Goal: Answer question/provide support: Share knowledge or assist other users

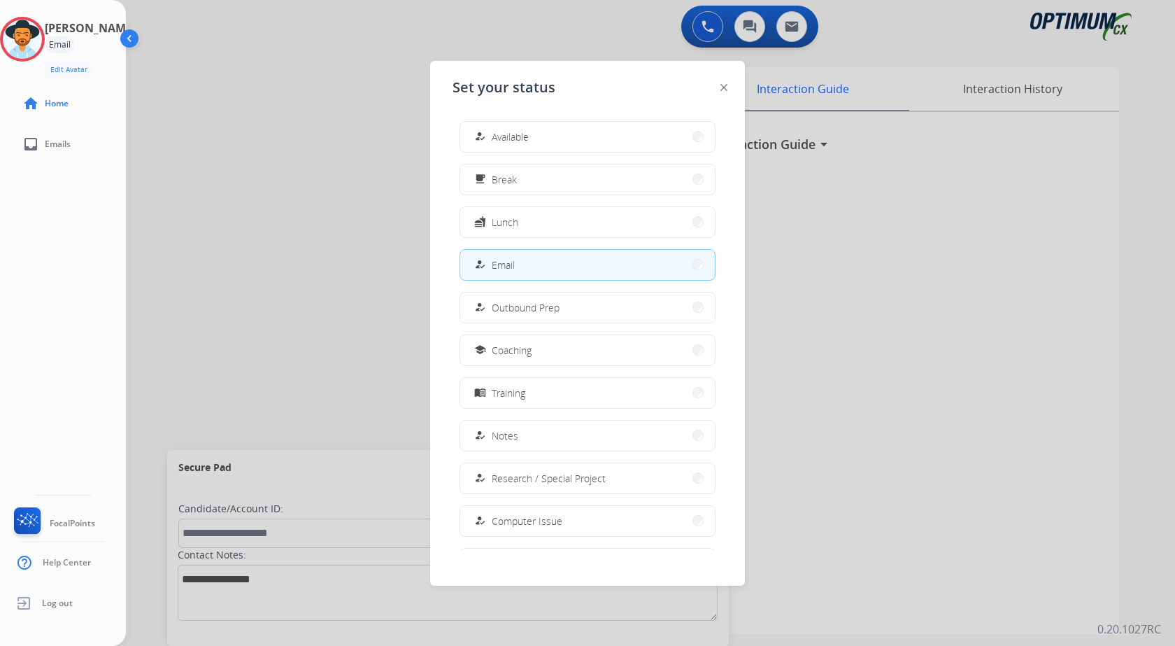
click at [529, 140] on span "Available" at bounding box center [510, 136] width 37 height 15
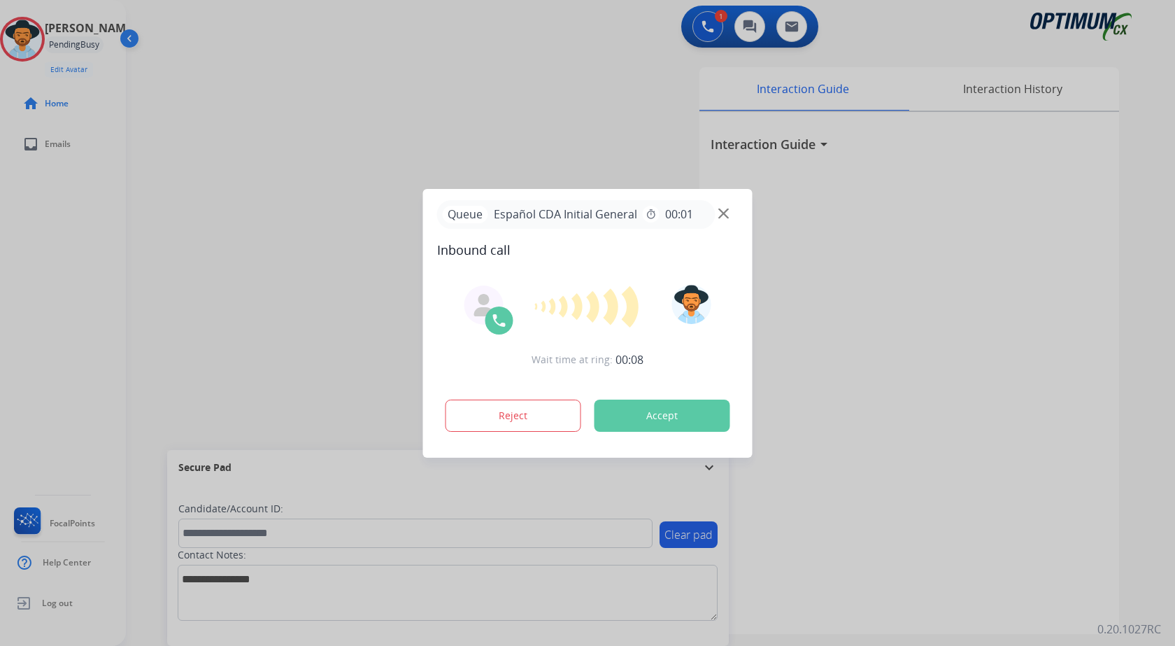
click at [285, 176] on div at bounding box center [587, 323] width 1175 height 646
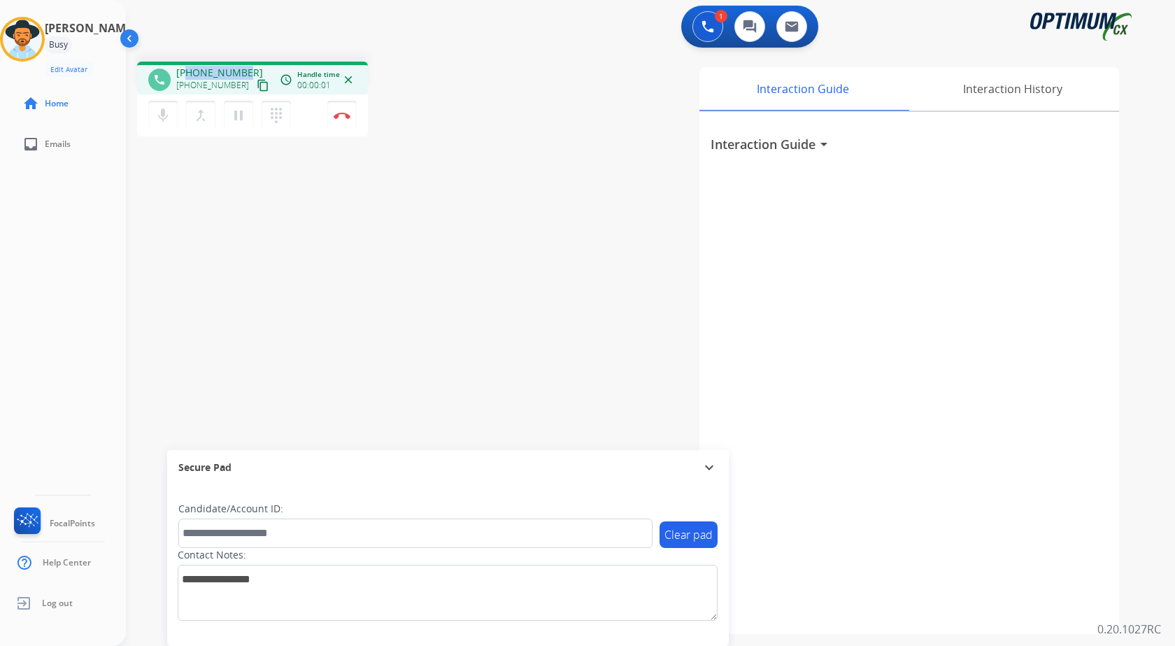
drag, startPoint x: 187, startPoint y: 69, endPoint x: 243, endPoint y: 67, distance: 56.7
click at [243, 67] on span "+12247332983" at bounding box center [219, 73] width 87 height 14
copy span "2247332983"
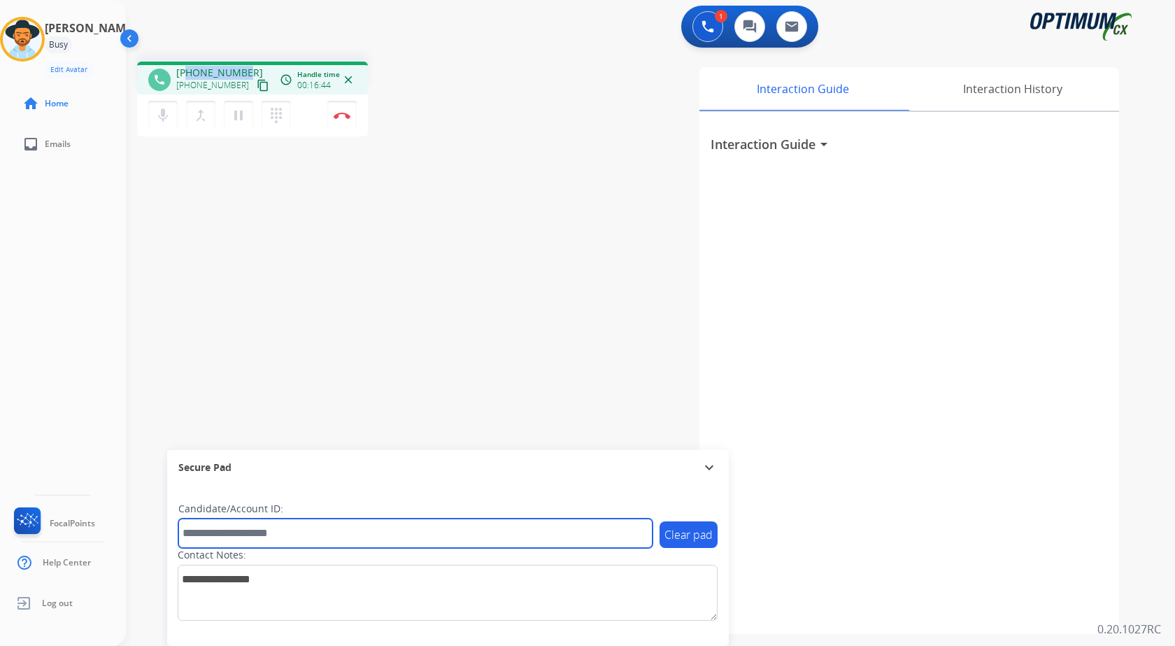
click at [282, 520] on input "text" at bounding box center [415, 532] width 474 height 29
paste input "*******"
type input "*******"
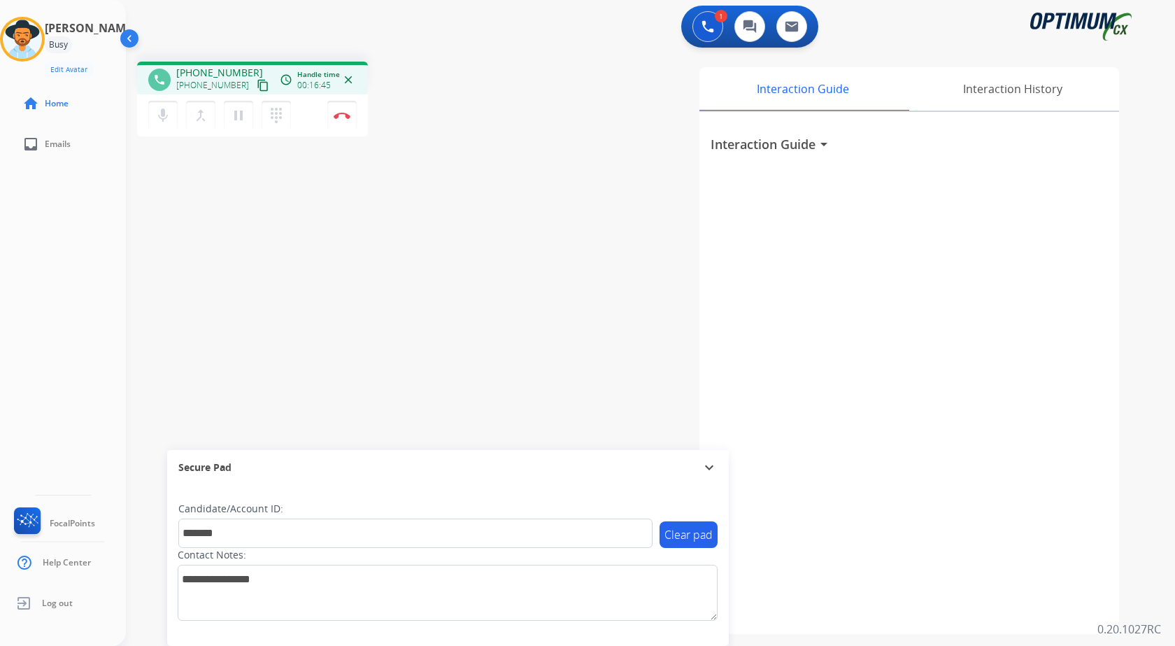
click at [314, 275] on div "phone +12247332983 +12247332983 content_copy access_time Call metrics Queue 00:…" at bounding box center [634, 341] width 1016 height 583
click at [490, 173] on div "phone +12247332983 +12247332983 content_copy access_time Call metrics Queue 00:…" at bounding box center [634, 341] width 1016 height 583
click at [506, 175] on div "phone +12247332983 +12247332983 content_copy access_time Call metrics Queue 00:…" at bounding box center [634, 341] width 1016 height 583
click at [339, 118] on img at bounding box center [342, 115] width 17 height 7
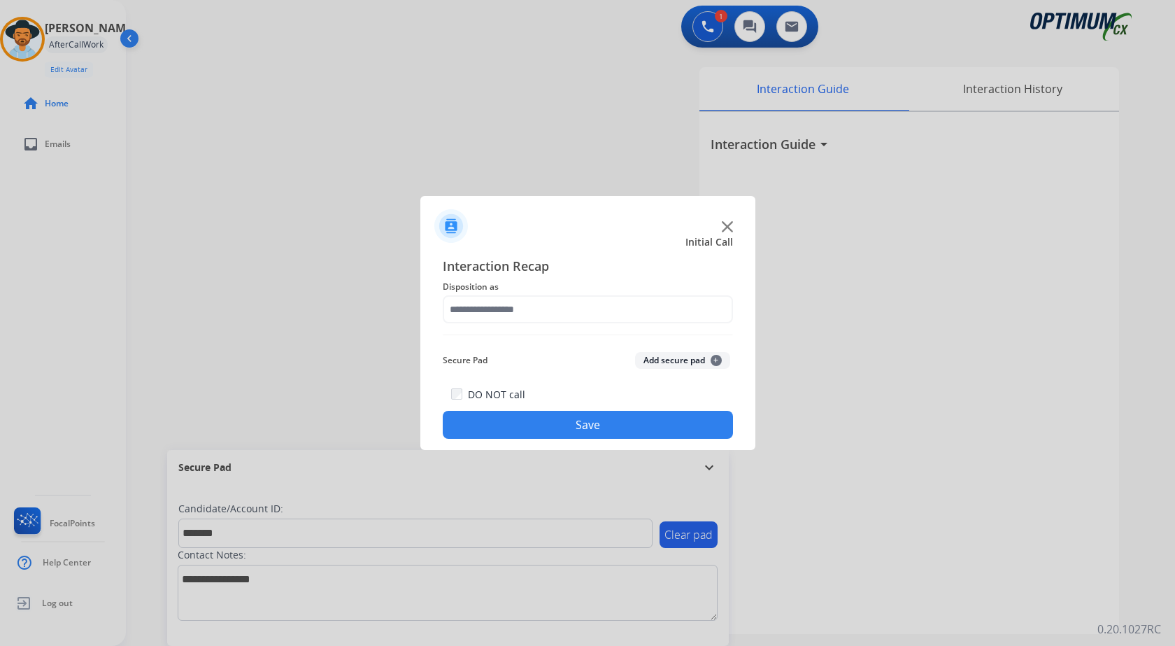
click at [667, 357] on button "Add secure pad +" at bounding box center [682, 360] width 95 height 17
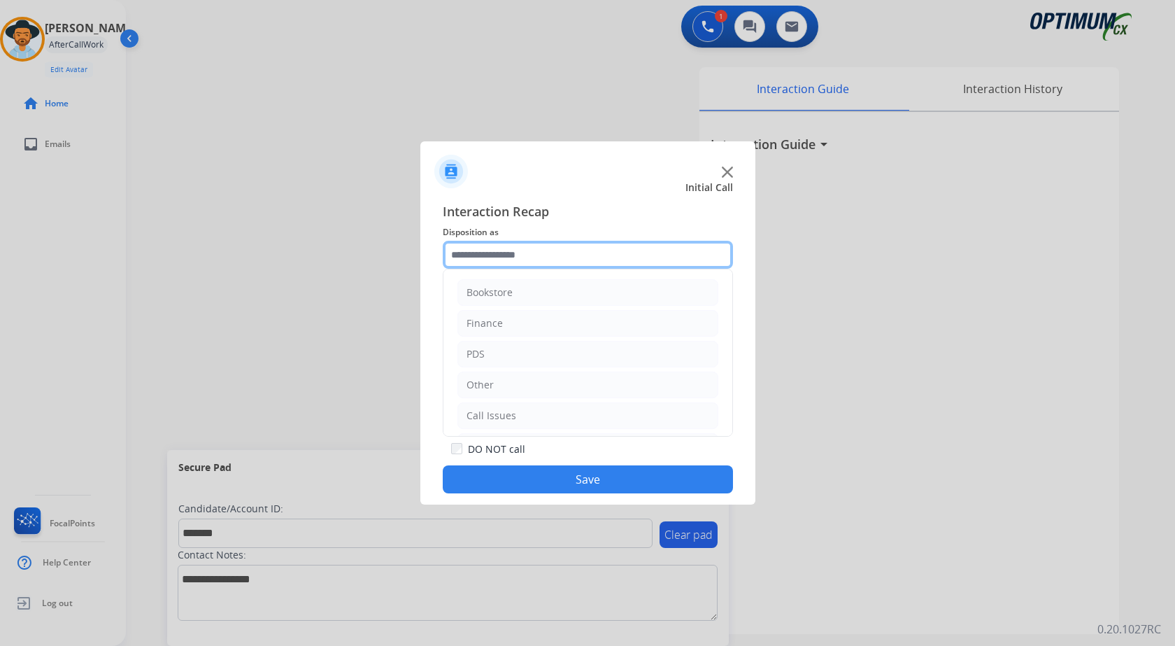
drag, startPoint x: 512, startPoint y: 249, endPoint x: 578, endPoint y: 307, distance: 88.2
click at [512, 248] on input "text" at bounding box center [588, 255] width 290 height 28
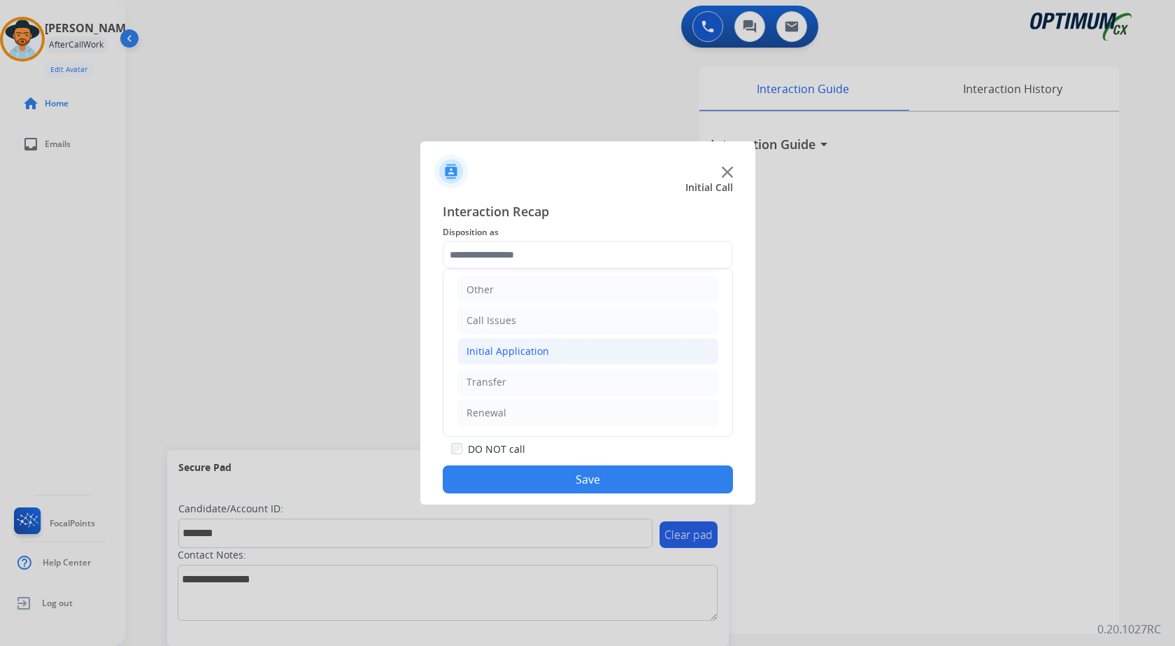
click at [580, 349] on li "Initial Application" at bounding box center [587, 351] width 261 height 27
click at [554, 410] on li "Appeals" at bounding box center [601, 412] width 233 height 27
type input "*******"
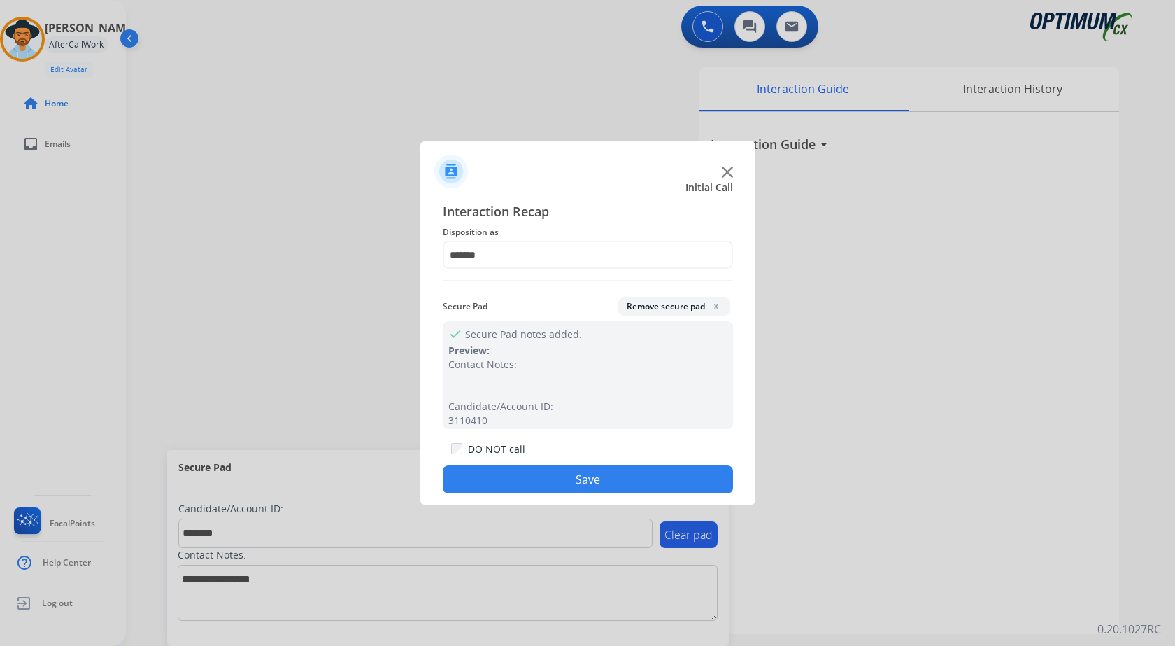
click at [543, 476] on button "Save" at bounding box center [588, 479] width 290 height 28
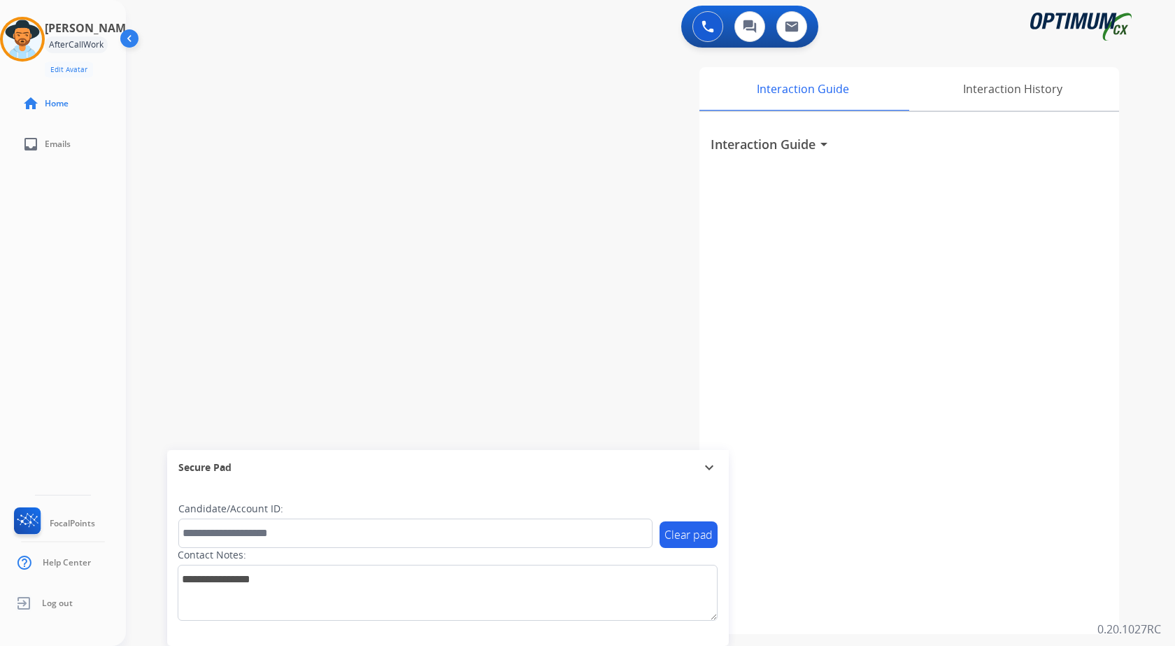
click at [317, 198] on div "swap_horiz Break voice bridge close_fullscreen Connect 3-Way Call merge_type Se…" at bounding box center [634, 341] width 1016 height 583
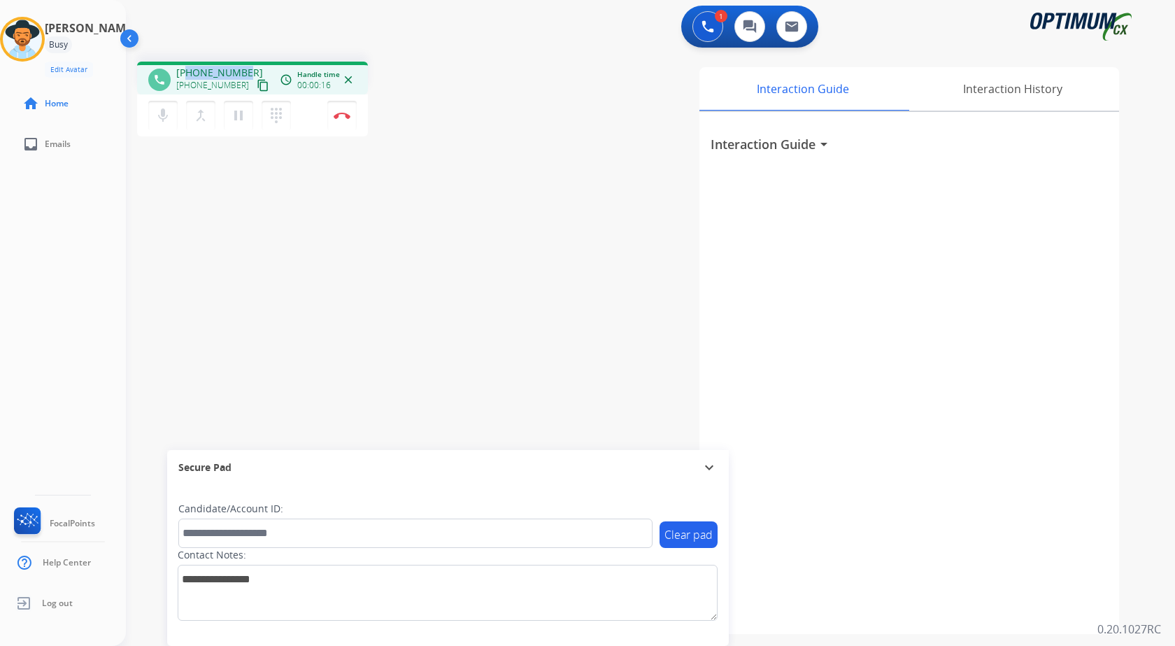
drag, startPoint x: 190, startPoint y: 73, endPoint x: 241, endPoint y: 73, distance: 51.8
click at [241, 73] on span "+12672537320" at bounding box center [219, 73] width 87 height 14
copy span "2672537320"
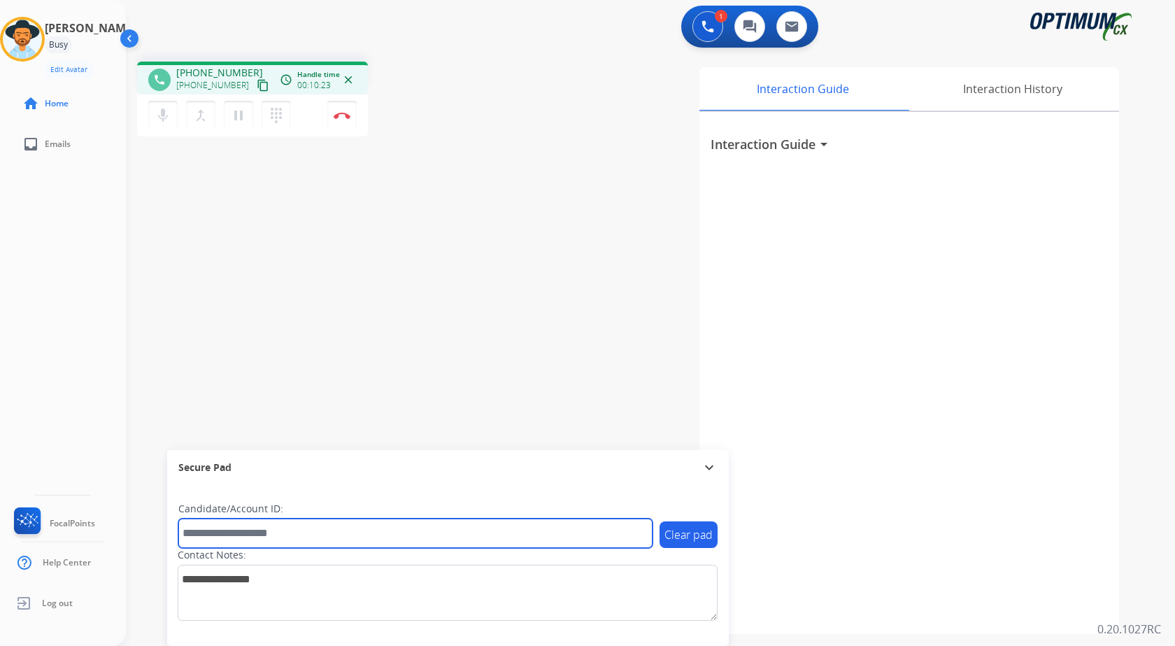
click at [233, 529] on input "text" at bounding box center [415, 532] width 474 height 29
paste input "*******"
type input "*******"
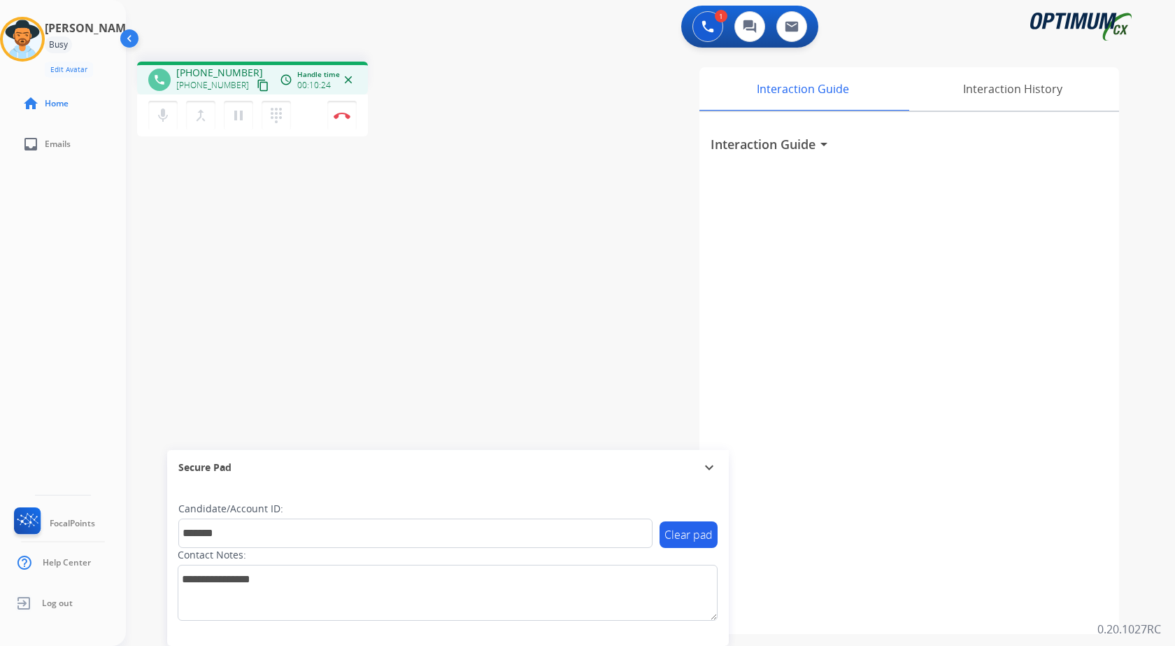
click at [281, 285] on div "phone +12672537320 +12672537320 content_copy access_time Call metrics Queue 00:…" at bounding box center [634, 341] width 1016 height 583
drag, startPoint x: 419, startPoint y: 272, endPoint x: 427, endPoint y: 252, distance: 21.3
click at [417, 273] on div "phone +12672537320 +12672537320 content_copy access_time Call metrics Queue 00:…" at bounding box center [634, 341] width 1016 height 583
click at [452, 254] on div "phone +12672537320 +12672537320 content_copy access_time Call metrics Queue 00:…" at bounding box center [634, 341] width 1016 height 583
click at [411, 220] on div "phone +12672537320 +12672537320 content_copy access_time Call metrics Queue 00:…" at bounding box center [634, 341] width 1016 height 583
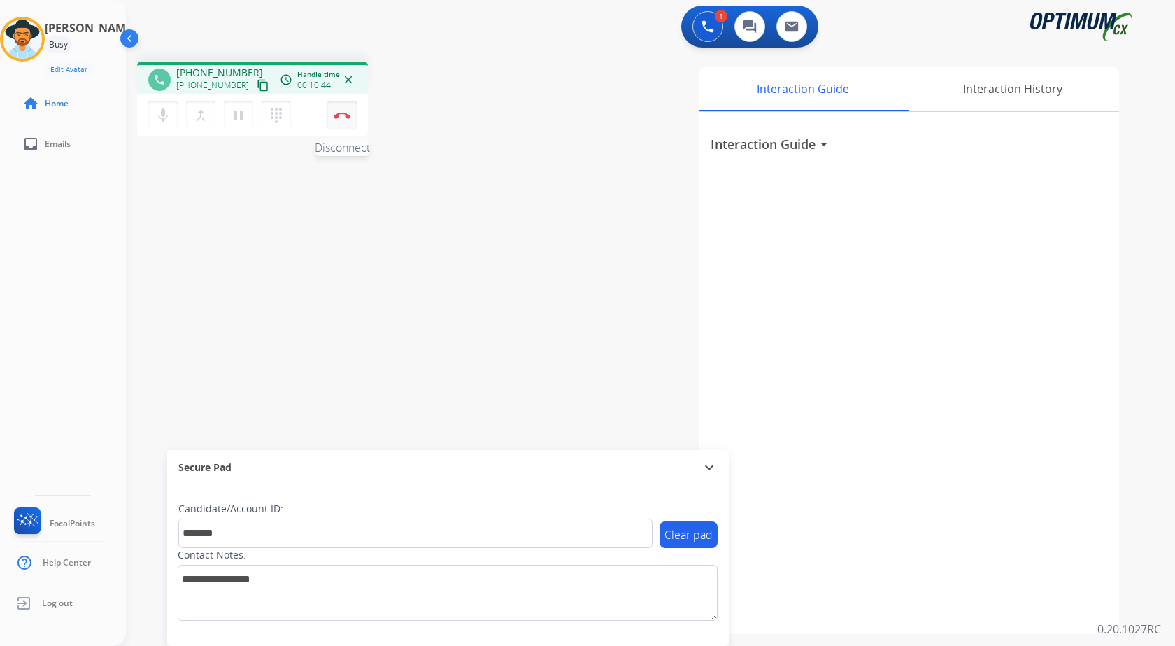
click at [345, 115] on img at bounding box center [342, 115] width 17 height 7
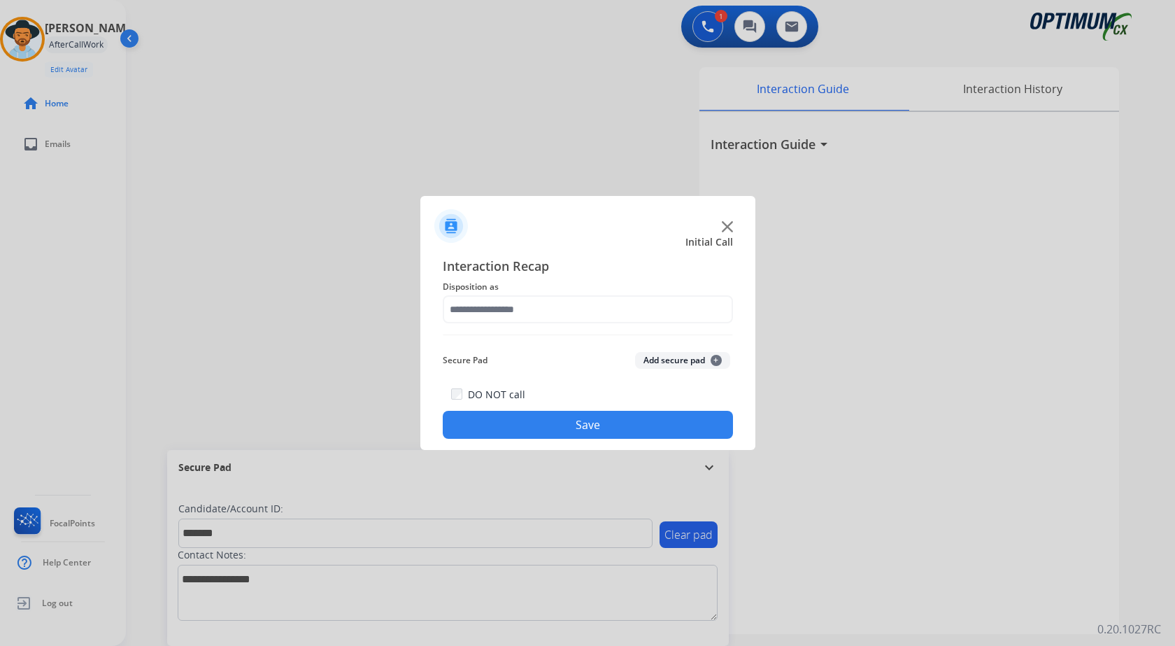
click at [660, 360] on button "Add secure pad +" at bounding box center [682, 360] width 95 height 17
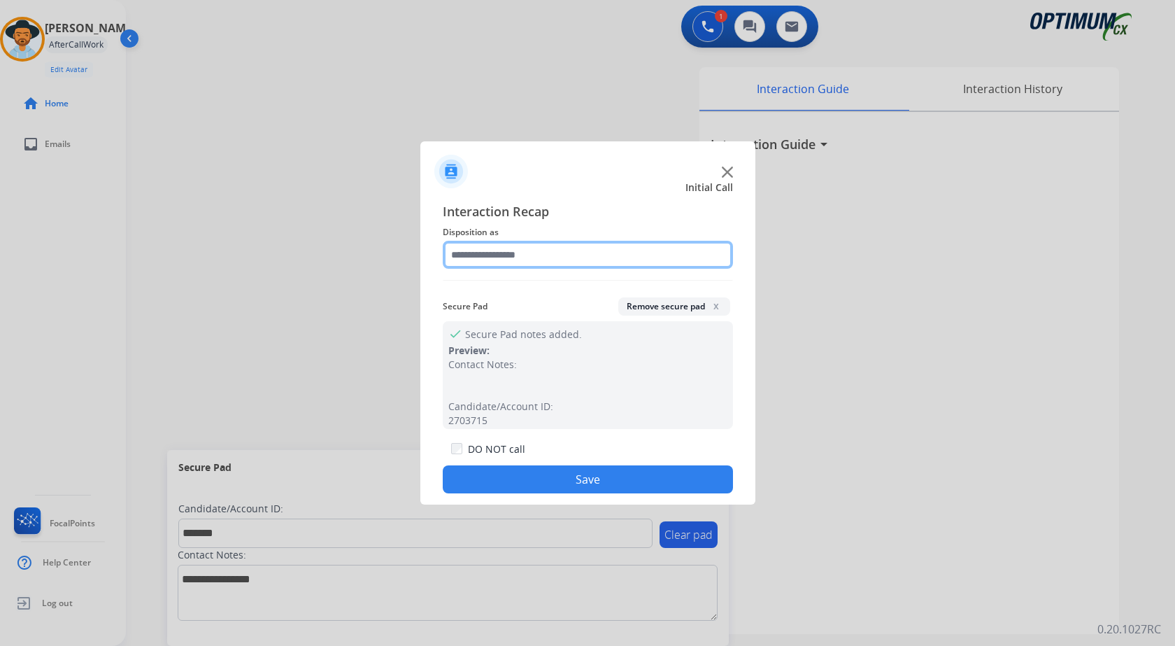
click at [500, 264] on input "text" at bounding box center [588, 255] width 290 height 28
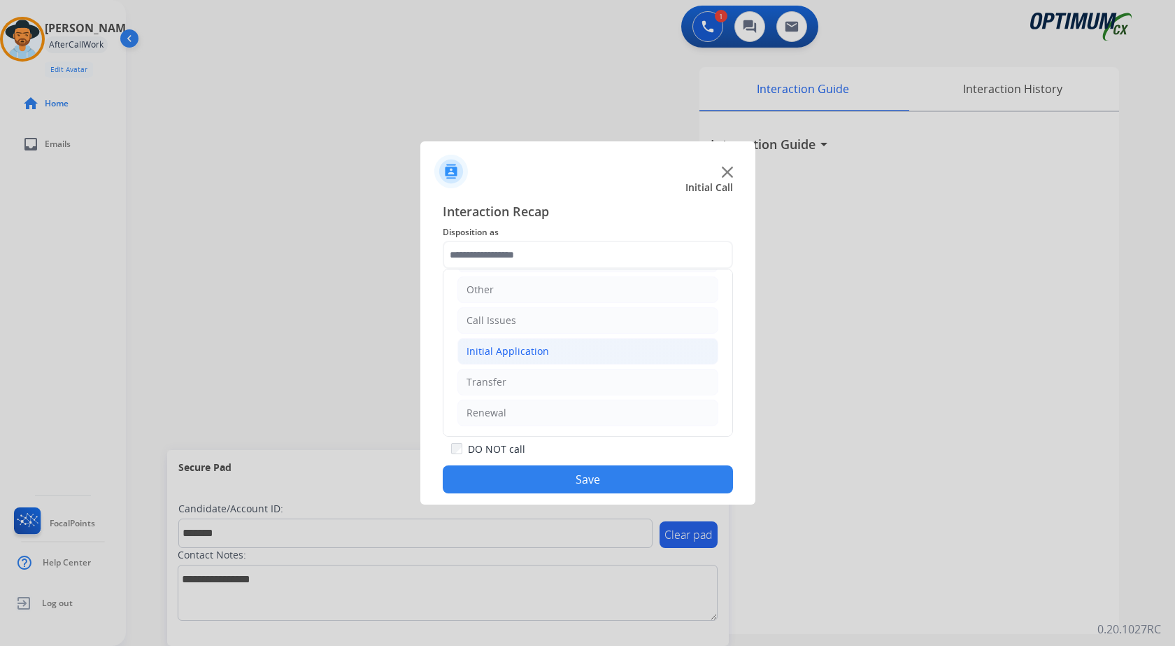
click at [550, 354] on li "Initial Application" at bounding box center [587, 351] width 261 height 27
click at [559, 381] on div "Credential Resend (Initial application)" at bounding box center [582, 382] width 177 height 14
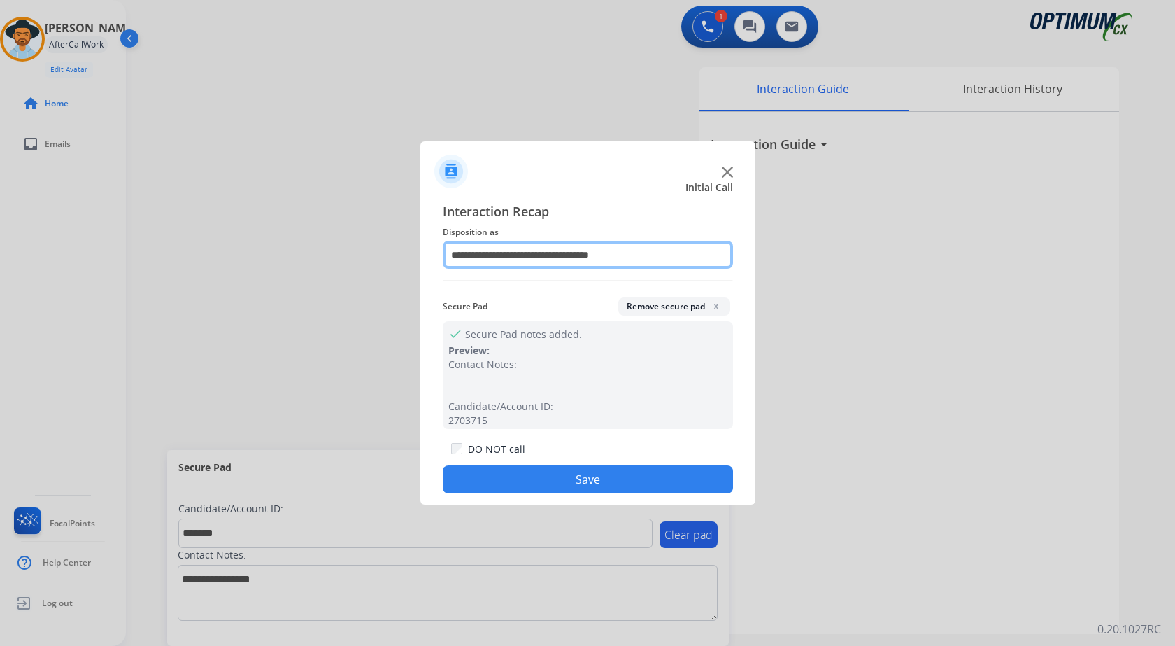
click at [513, 256] on input "**********" at bounding box center [588, 255] width 290 height 28
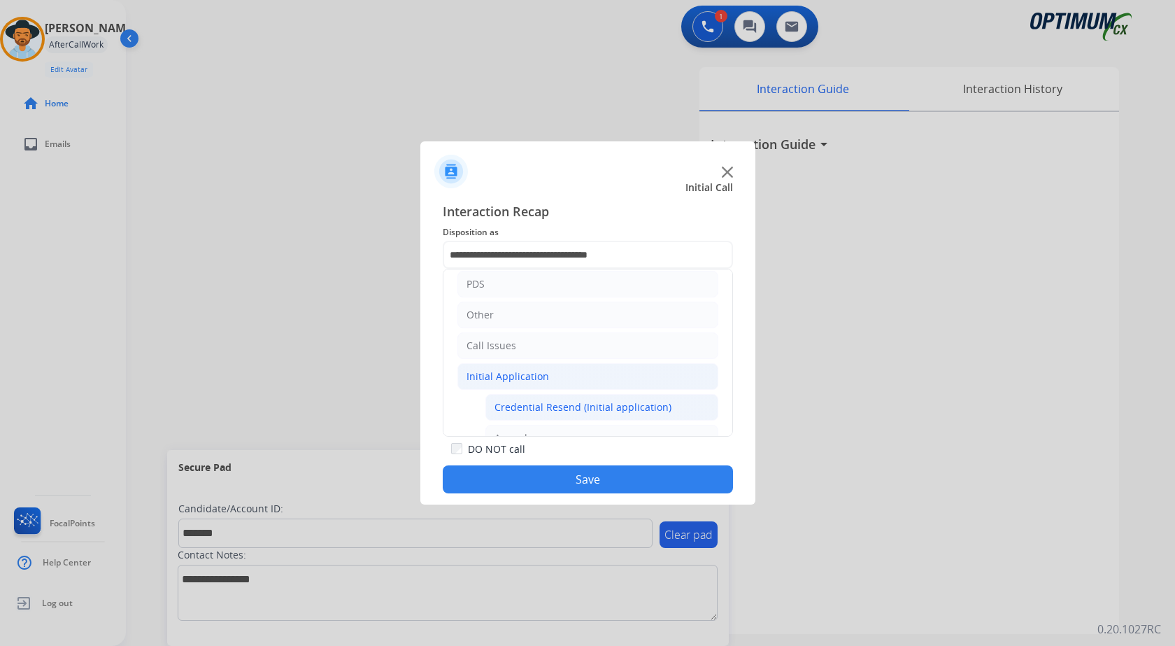
click at [498, 368] on li "Initial Application" at bounding box center [587, 376] width 261 height 27
click at [512, 414] on li "Renewal" at bounding box center [587, 412] width 261 height 27
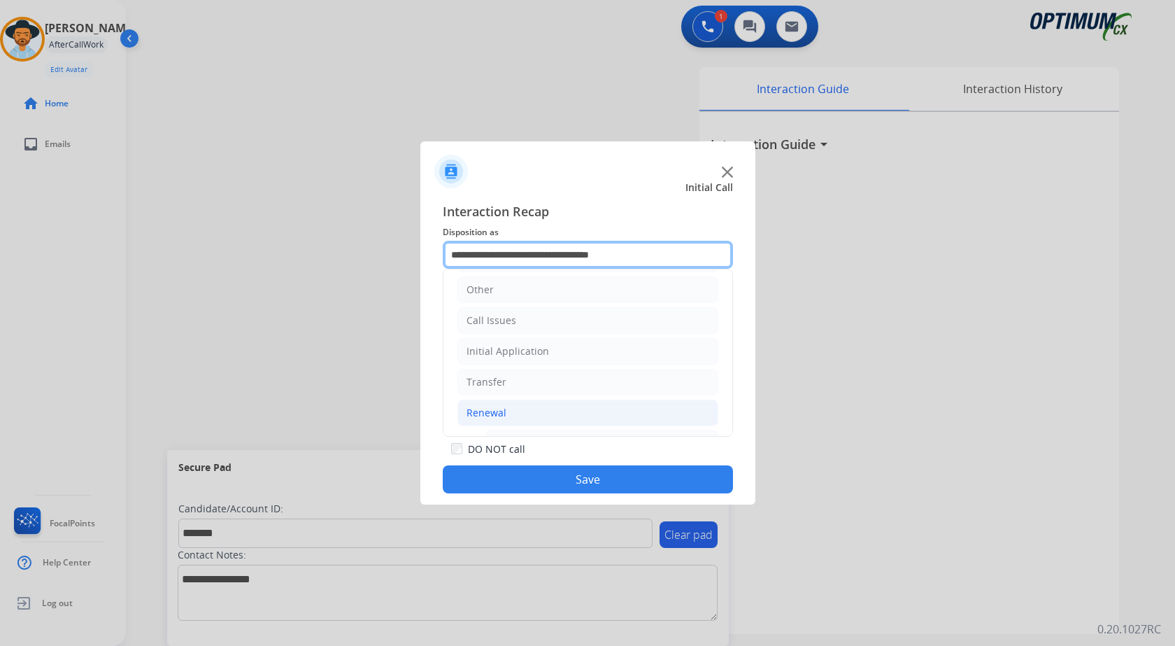
scroll to position [375, 0]
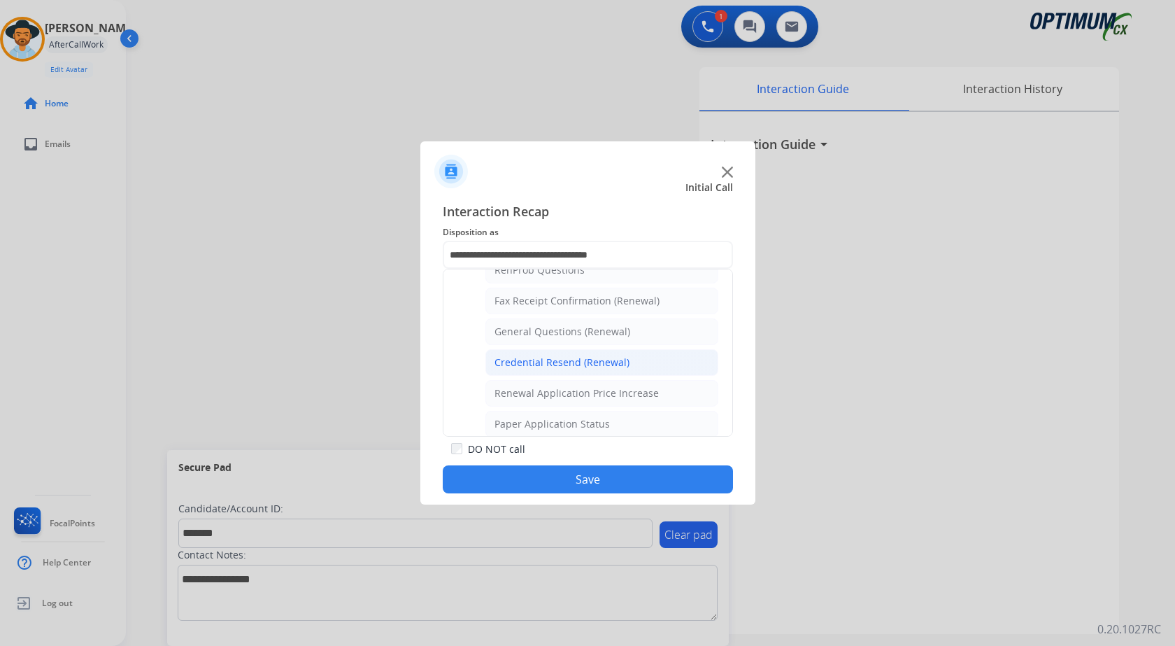
click at [563, 360] on div "Credential Resend (Renewal)" at bounding box center [561, 362] width 135 height 14
type input "**********"
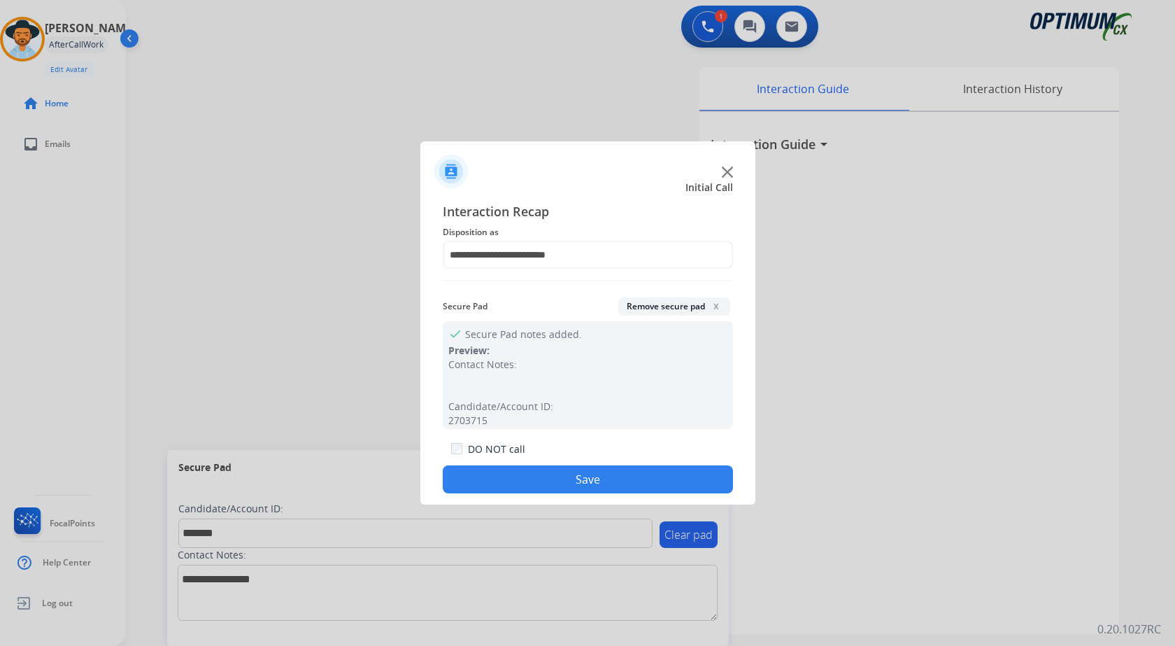
click at [544, 474] on button "Save" at bounding box center [588, 479] width 290 height 28
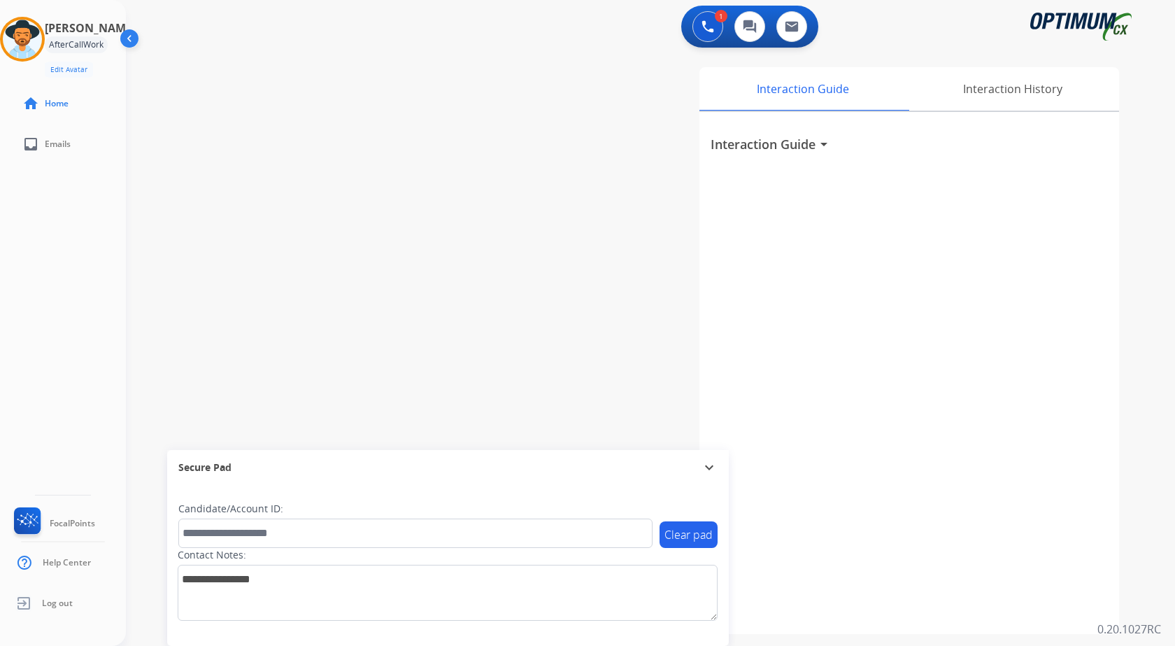
click at [258, 218] on div "swap_horiz Break voice bridge close_fullscreen Connect 3-Way Call merge_type Se…" at bounding box center [634, 341] width 1016 height 583
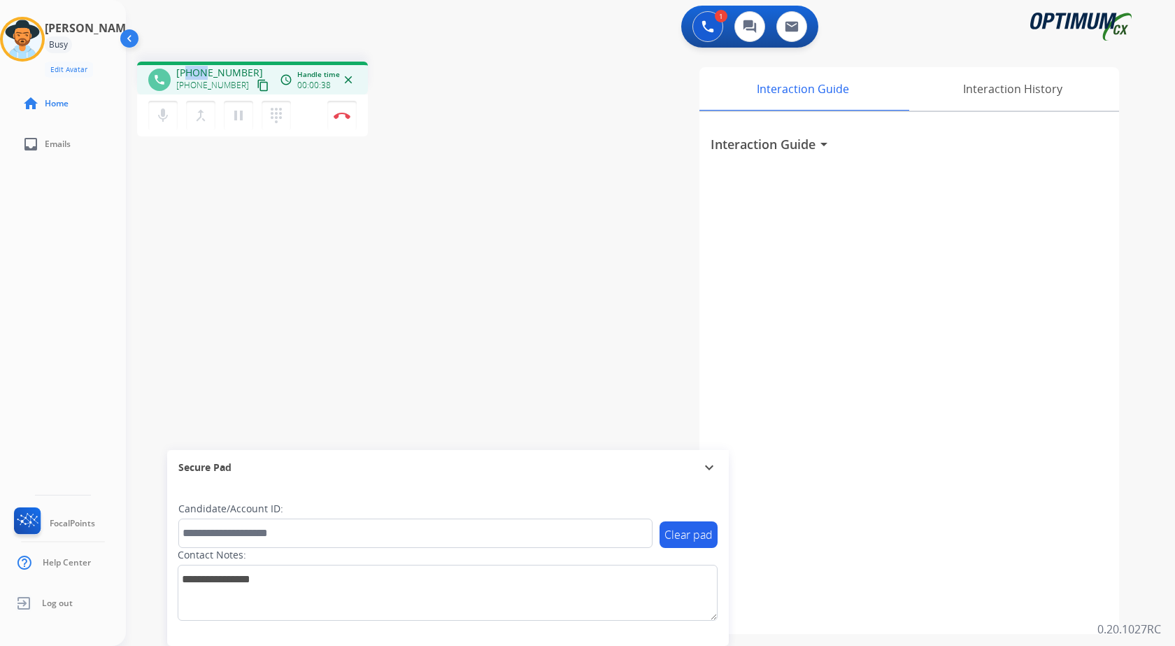
drag, startPoint x: 187, startPoint y: 71, endPoint x: 204, endPoint y: 71, distance: 16.1
click at [204, 71] on span "+16123101992" at bounding box center [219, 73] width 87 height 14
drag, startPoint x: 245, startPoint y: 69, endPoint x: 188, endPoint y: 68, distance: 57.4
click at [188, 68] on div "+16123101992 +16123101992 content_copy" at bounding box center [223, 80] width 95 height 28
copy span "6123101992"
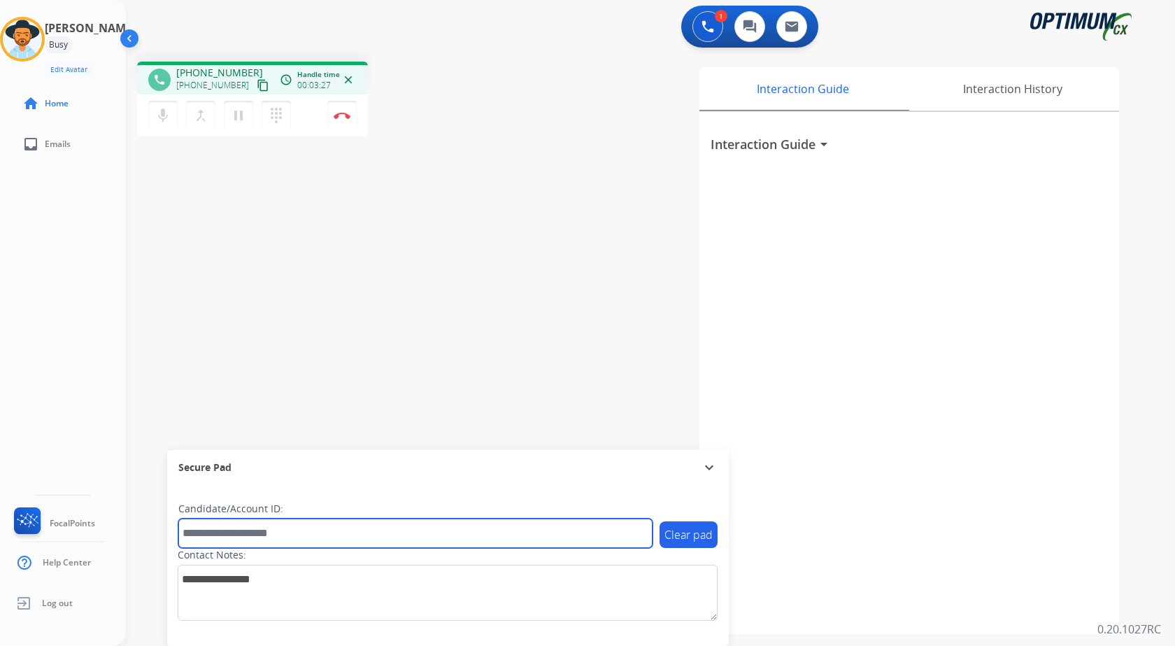
click at [252, 537] on input "text" at bounding box center [415, 532] width 474 height 29
paste input "*******"
type input "*******"
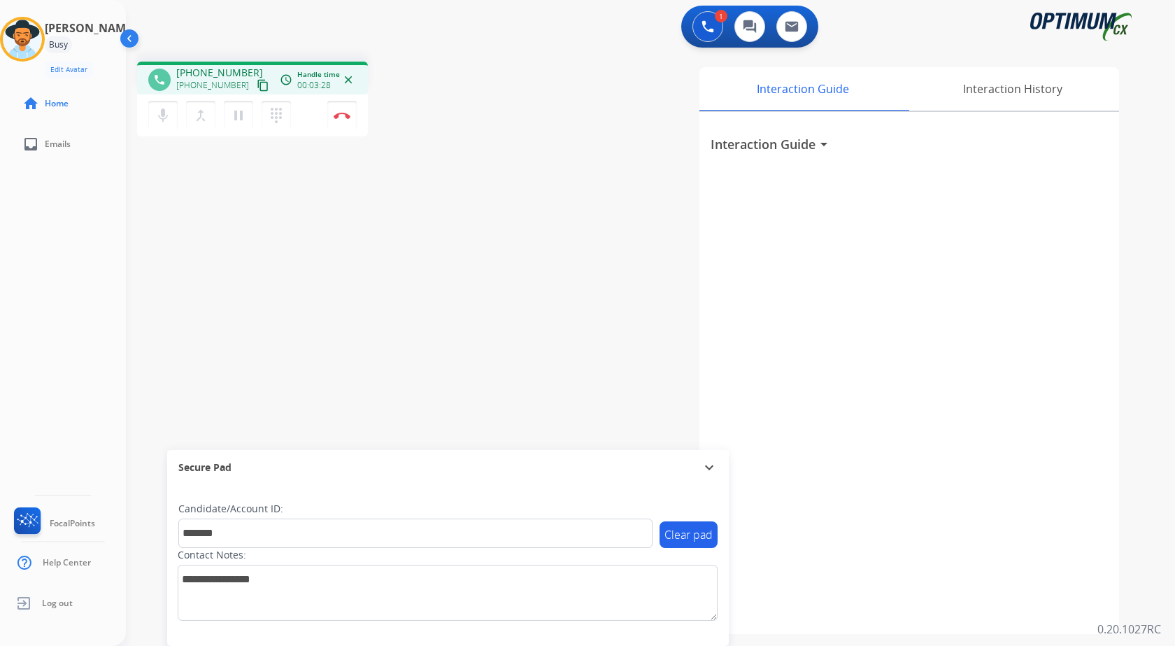
click at [283, 353] on div "phone +16123101992 +16123101992 content_copy access_time Call metrics Queue 00:…" at bounding box center [634, 341] width 1016 height 583
click at [307, 297] on div "phone +16123101992 +16123101992 content_copy access_time Call metrics Queue 00:…" at bounding box center [634, 341] width 1016 height 583
click at [290, 213] on div "phone +16123101992 +16123101992 content_copy access_time Call metrics Queue 00:…" at bounding box center [634, 341] width 1016 height 583
drag, startPoint x: 336, startPoint y: 236, endPoint x: 313, endPoint y: 217, distance: 29.8
click at [336, 234] on div "phone +16123101992 +16123101992 content_copy access_time Call metrics Queue 00:…" at bounding box center [634, 341] width 1016 height 583
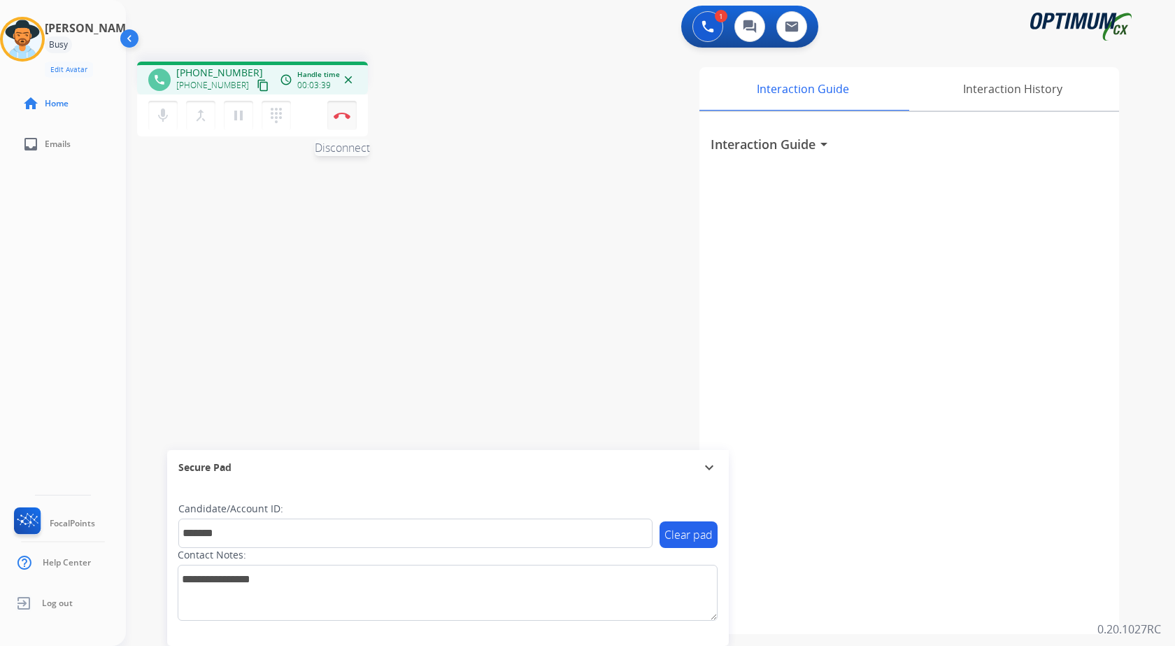
click at [348, 120] on button "Disconnect" at bounding box center [341, 115] width 29 height 29
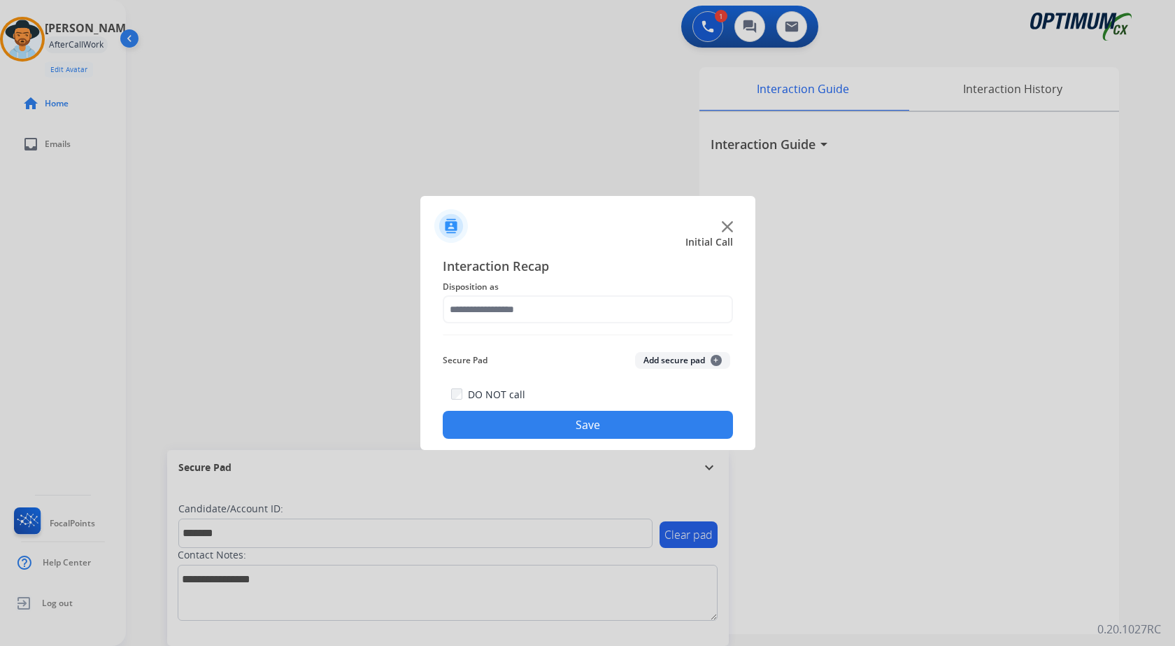
click at [685, 365] on button "Add secure pad +" at bounding box center [682, 360] width 95 height 17
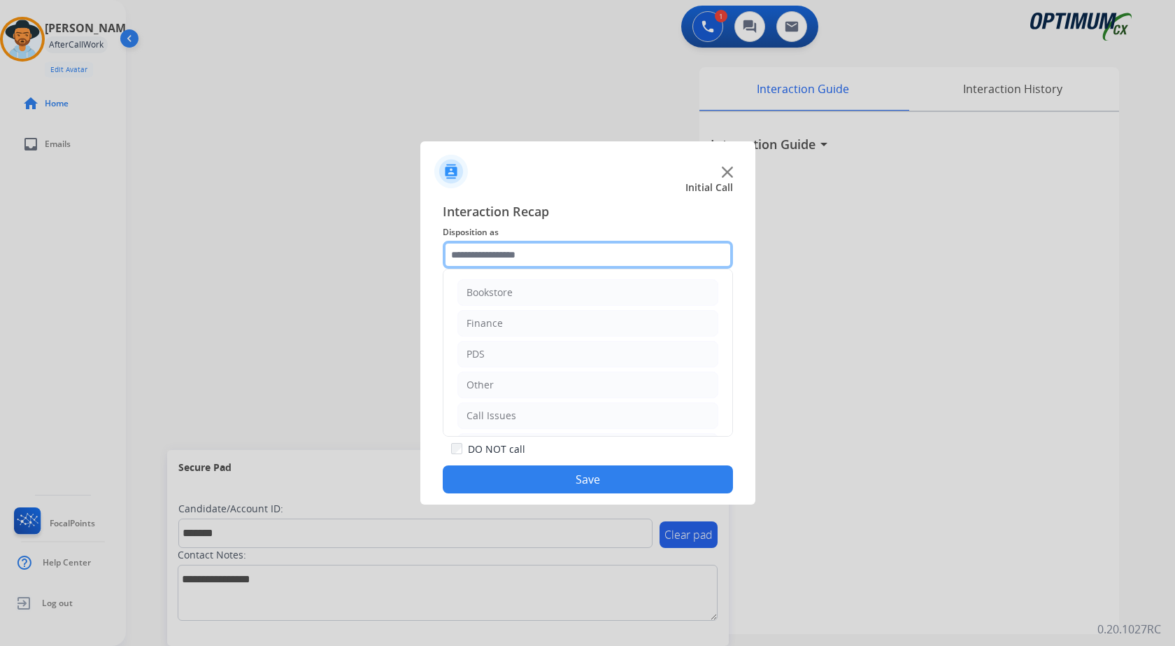
click at [506, 258] on input "text" at bounding box center [588, 255] width 290 height 28
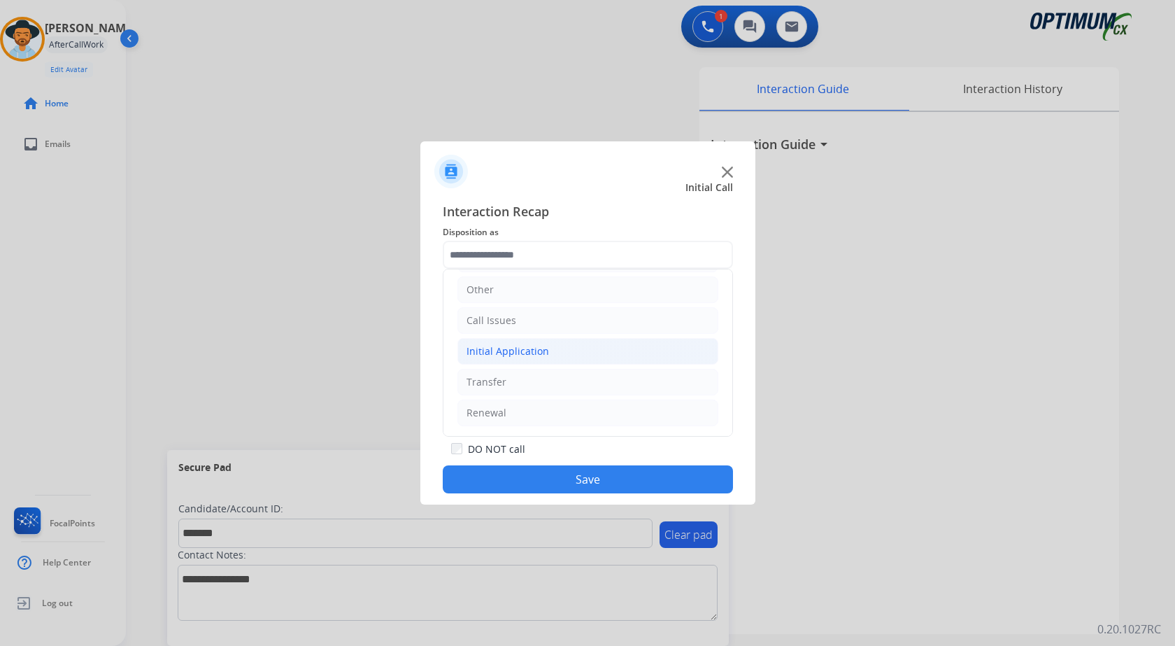
click at [577, 351] on li "Initial Application" at bounding box center [587, 351] width 261 height 27
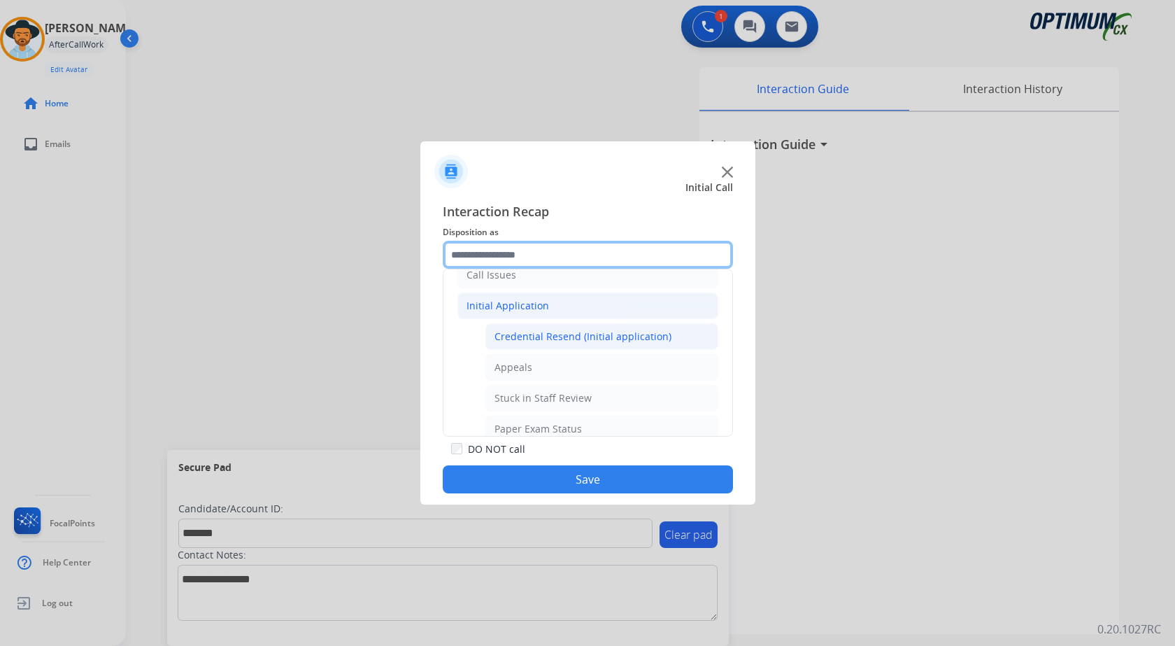
scroll to position [165, 0]
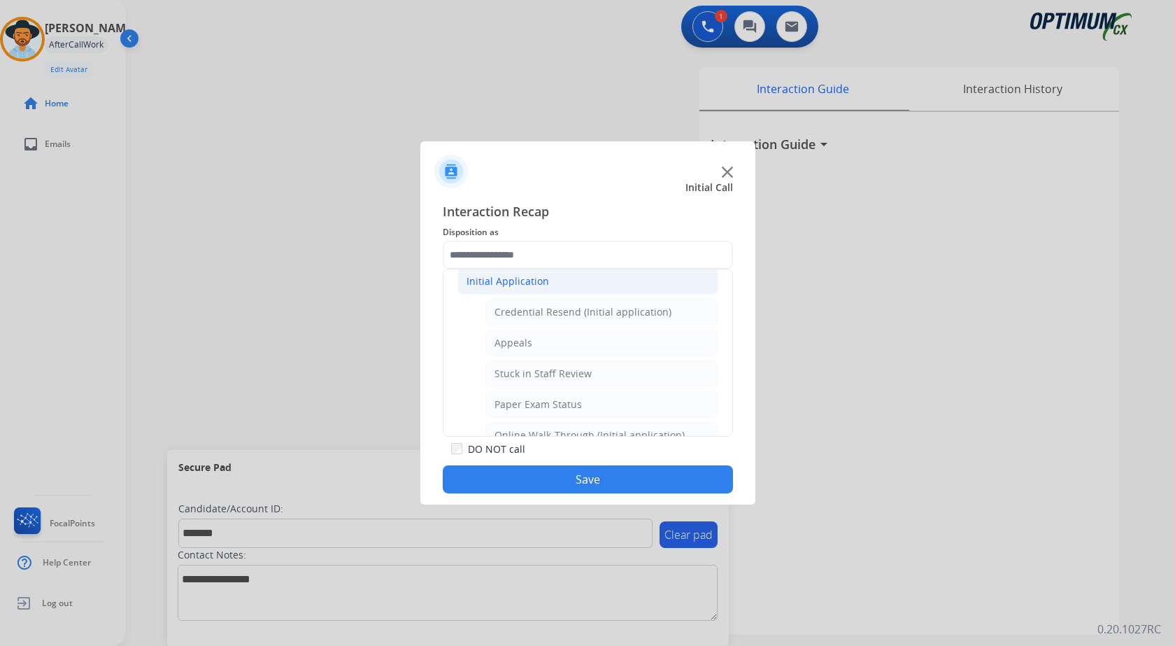
drag, startPoint x: 589, startPoint y: 372, endPoint x: 589, endPoint y: 399, distance: 26.6
click at [589, 371] on li "Stuck in Staff Review" at bounding box center [601, 373] width 233 height 27
type input "**********"
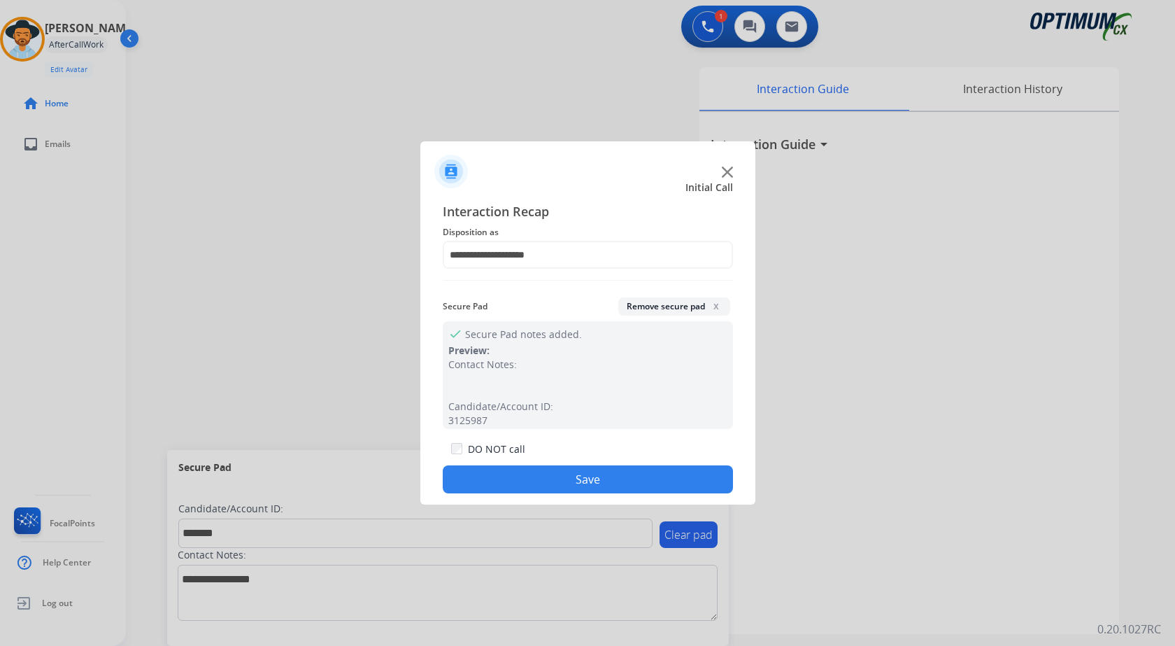
click at [560, 471] on button "Save" at bounding box center [588, 479] width 290 height 28
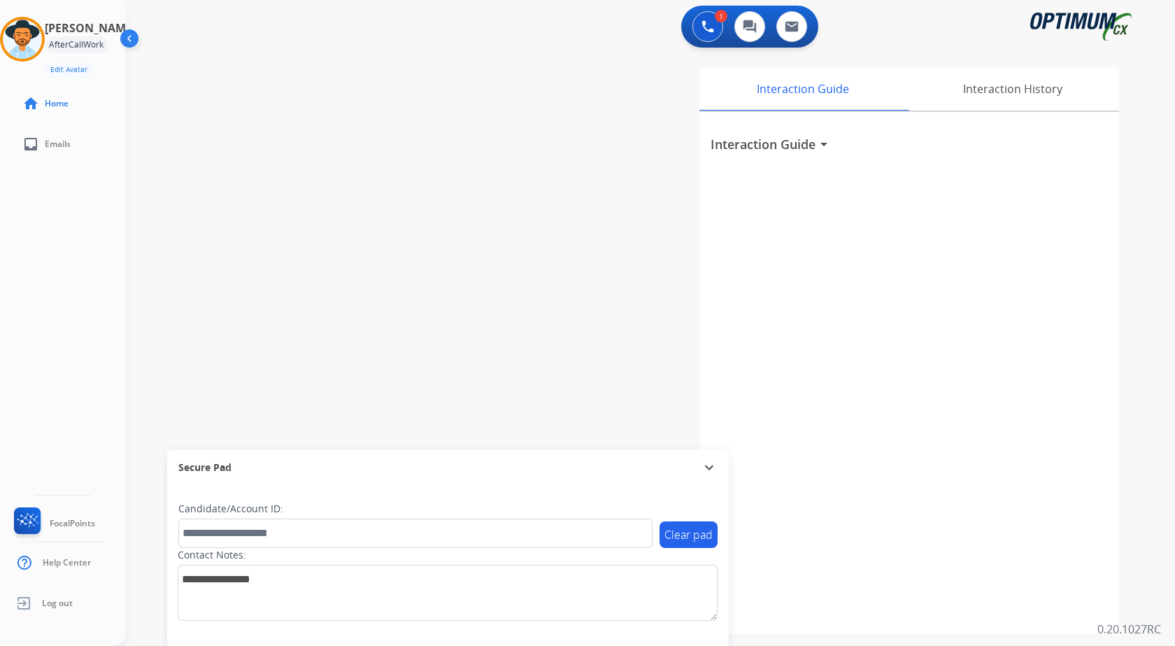
click at [177, 176] on div "swap_horiz Break voice bridge close_fullscreen Connect 3-Way Call merge_type Se…" at bounding box center [634, 341] width 1016 height 583
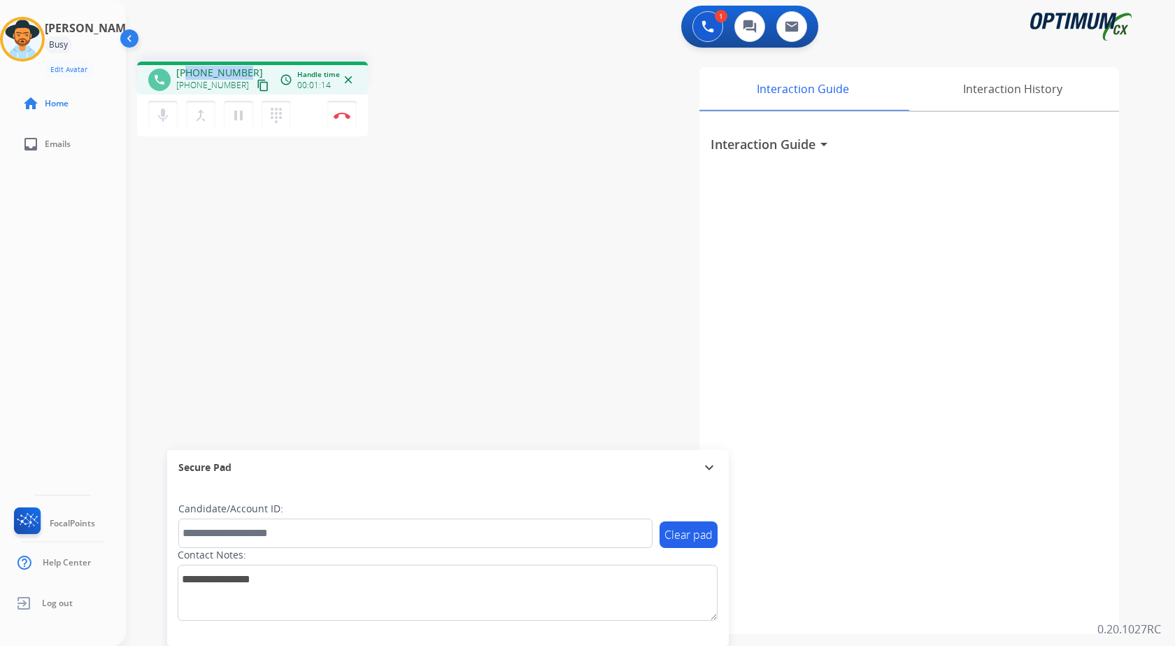
drag, startPoint x: 188, startPoint y: 74, endPoint x: 243, endPoint y: 69, distance: 54.8
click at [243, 69] on span "+12819127064" at bounding box center [219, 73] width 87 height 14
copy span "2819127064"
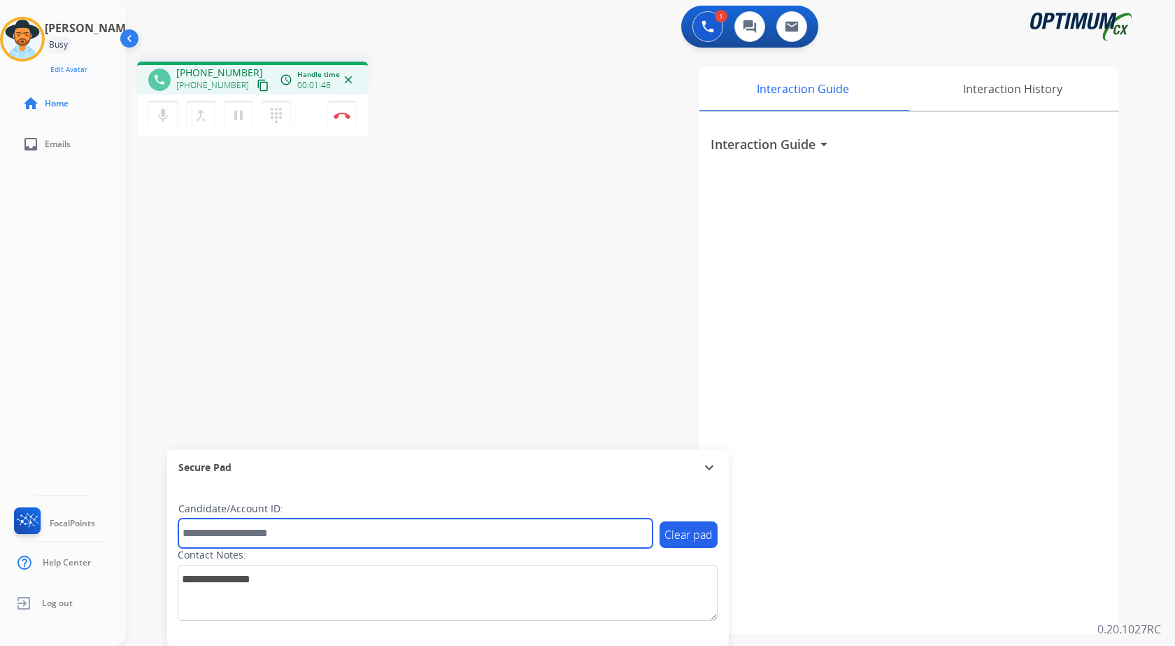
click at [277, 529] on input "text" at bounding box center [415, 532] width 474 height 29
paste input "*******"
type input "*******"
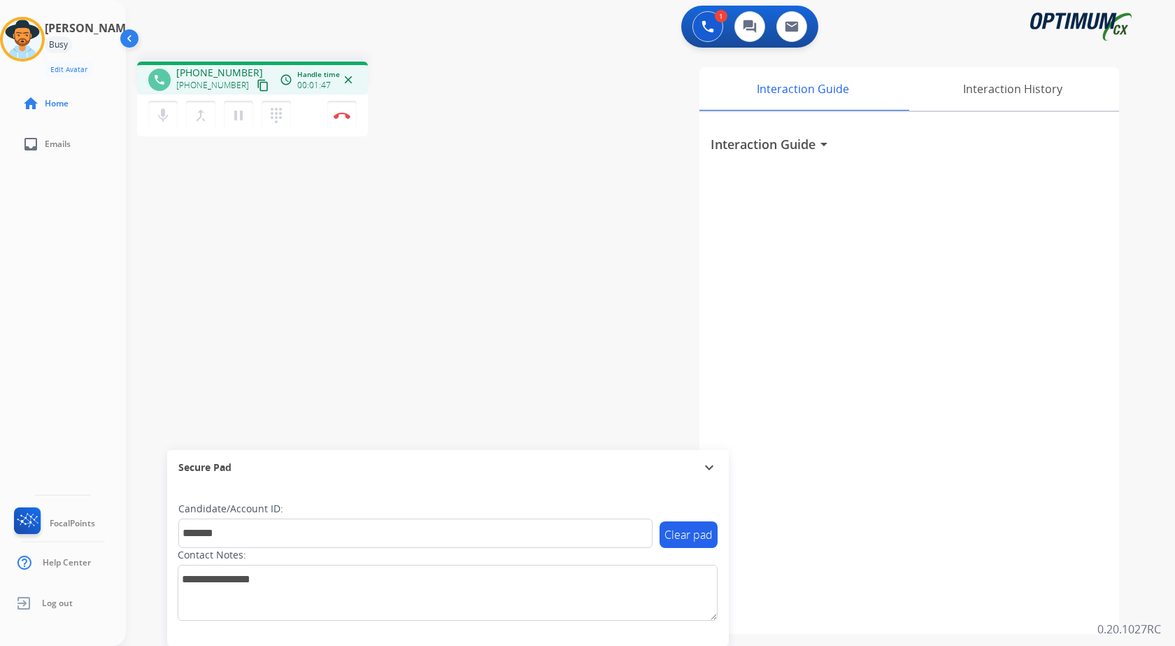
click at [270, 279] on div "phone +12819127064 +12819127064 content_copy access_time Call metrics Queue 00:…" at bounding box center [634, 341] width 1016 height 583
click at [399, 271] on div "phone +12819127064 +12819127064 content_copy access_time Call metrics Queue 00:…" at bounding box center [634, 341] width 1016 height 583
click at [343, 119] on button "Disconnect" at bounding box center [341, 115] width 29 height 29
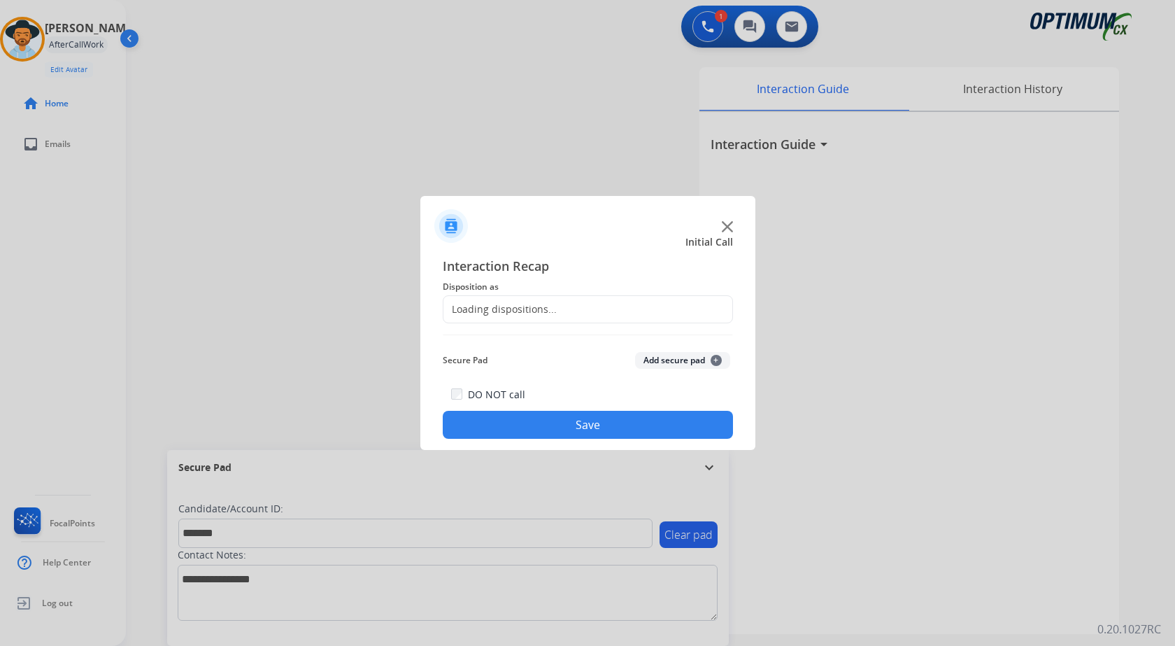
click at [663, 357] on button "Add secure pad +" at bounding box center [682, 360] width 95 height 17
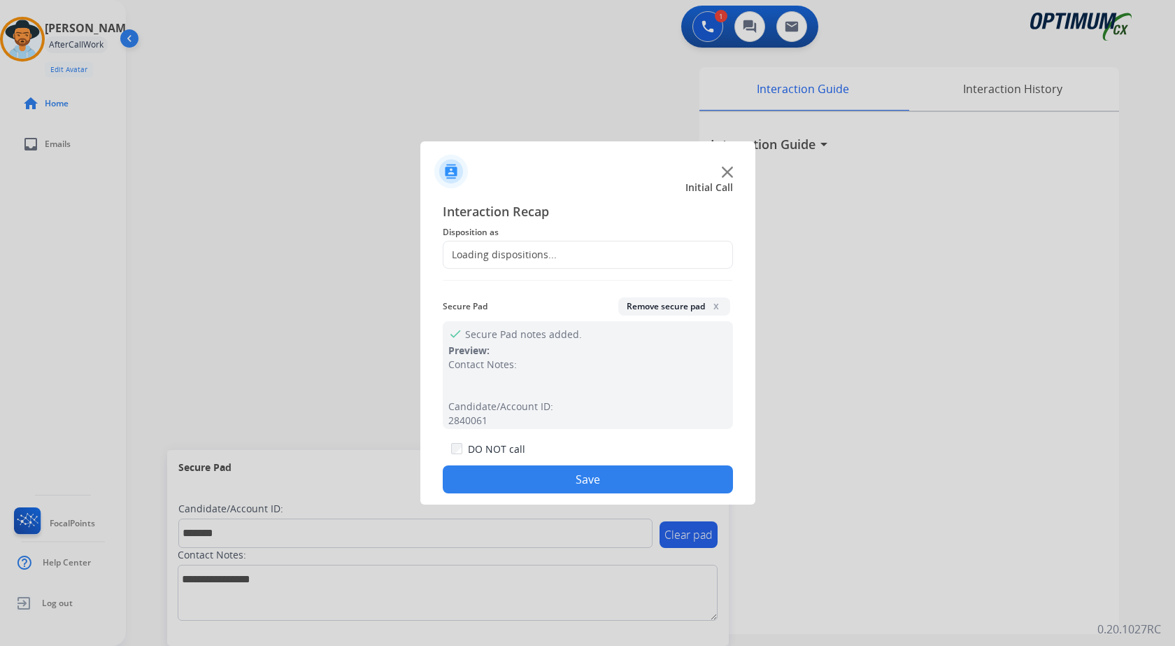
click at [511, 261] on div "Loading dispositions..." at bounding box center [499, 255] width 113 height 14
click at [512, 254] on input "text" at bounding box center [588, 255] width 290 height 28
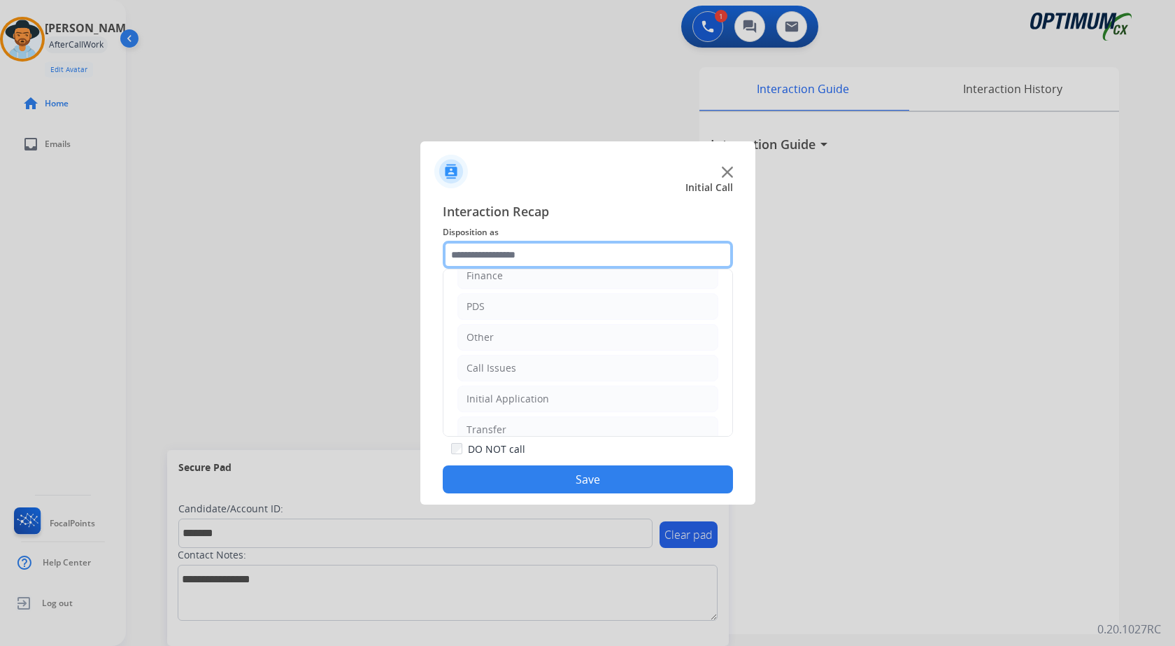
scroll to position [95, 0]
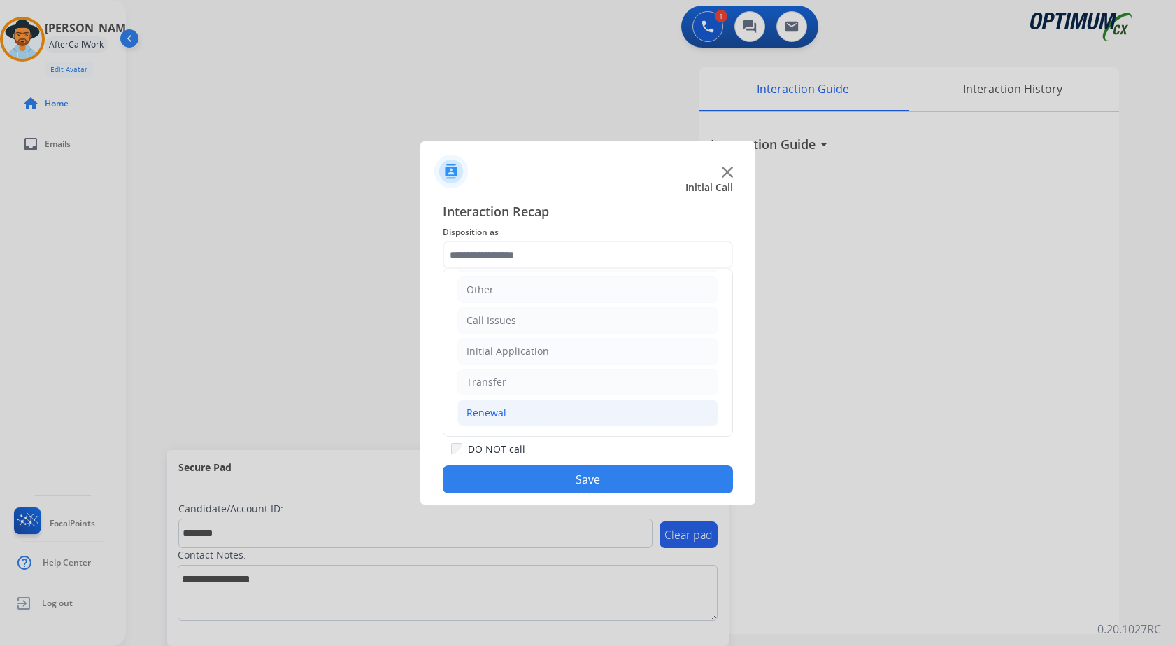
click at [513, 411] on li "Renewal" at bounding box center [587, 412] width 261 height 27
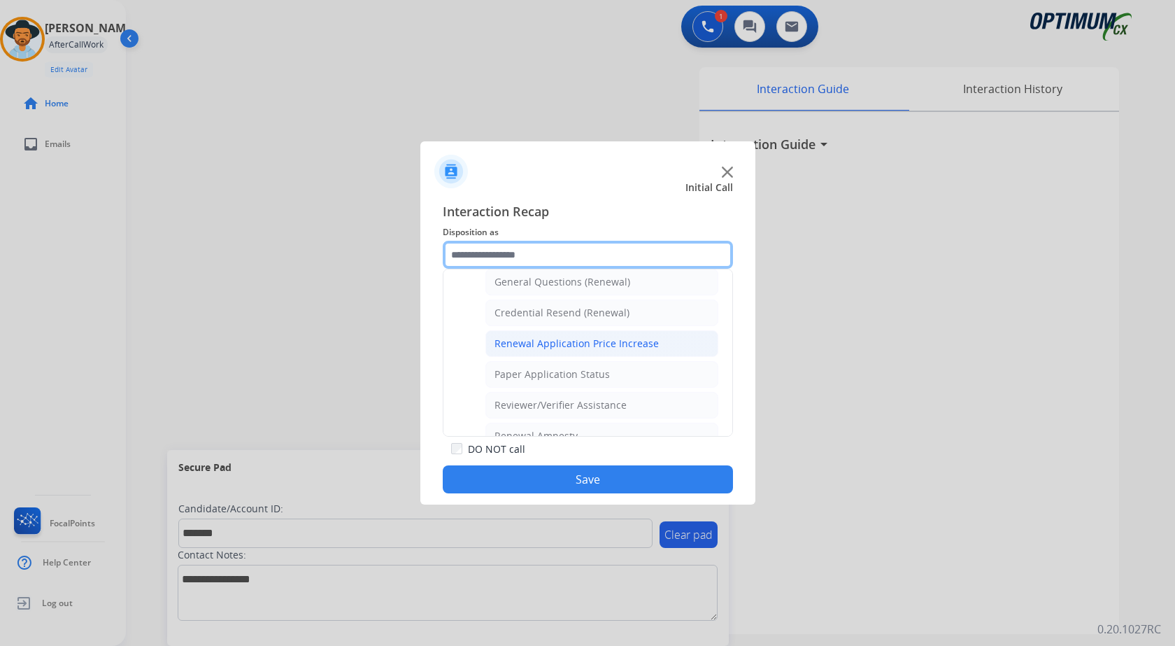
scroll to position [400, 0]
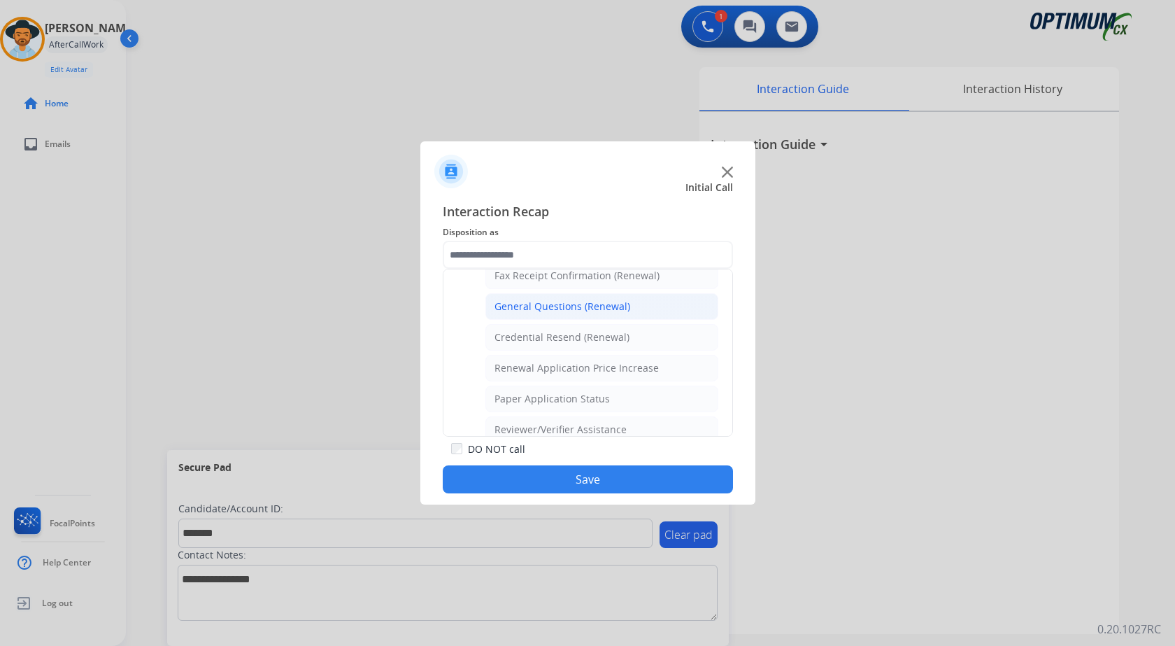
click at [530, 311] on div "General Questions (Renewal)" at bounding box center [562, 306] width 136 height 14
type input "**********"
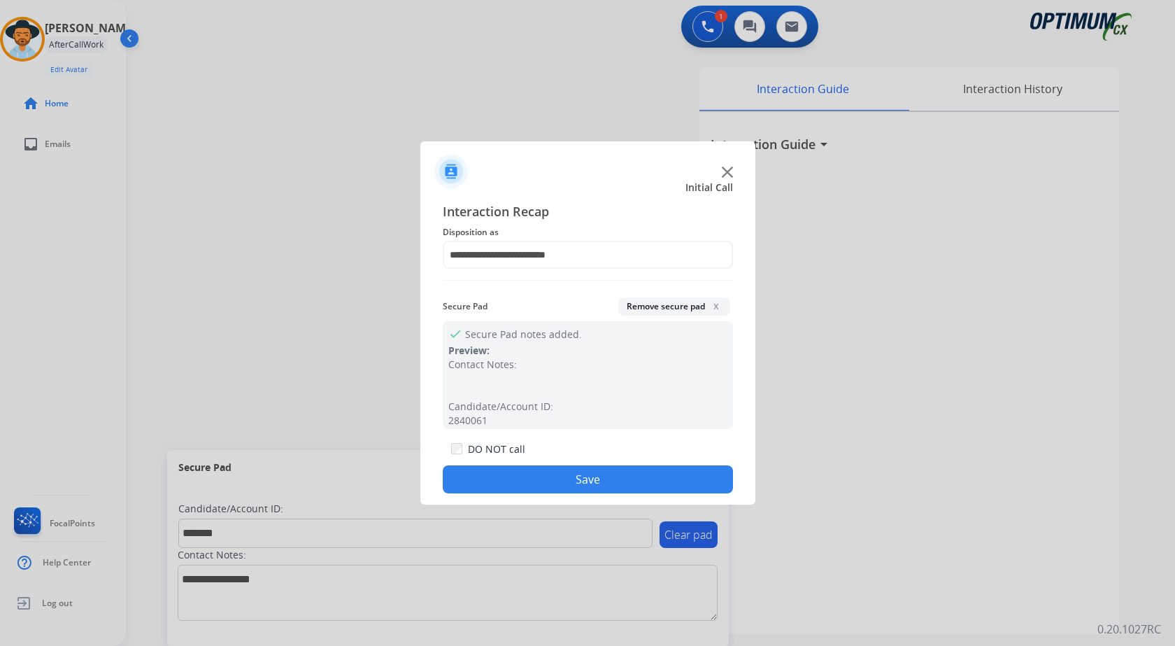
drag, startPoint x: 530, startPoint y: 480, endPoint x: 366, endPoint y: 318, distance: 230.5
click at [529, 478] on button "Save" at bounding box center [588, 479] width 290 height 28
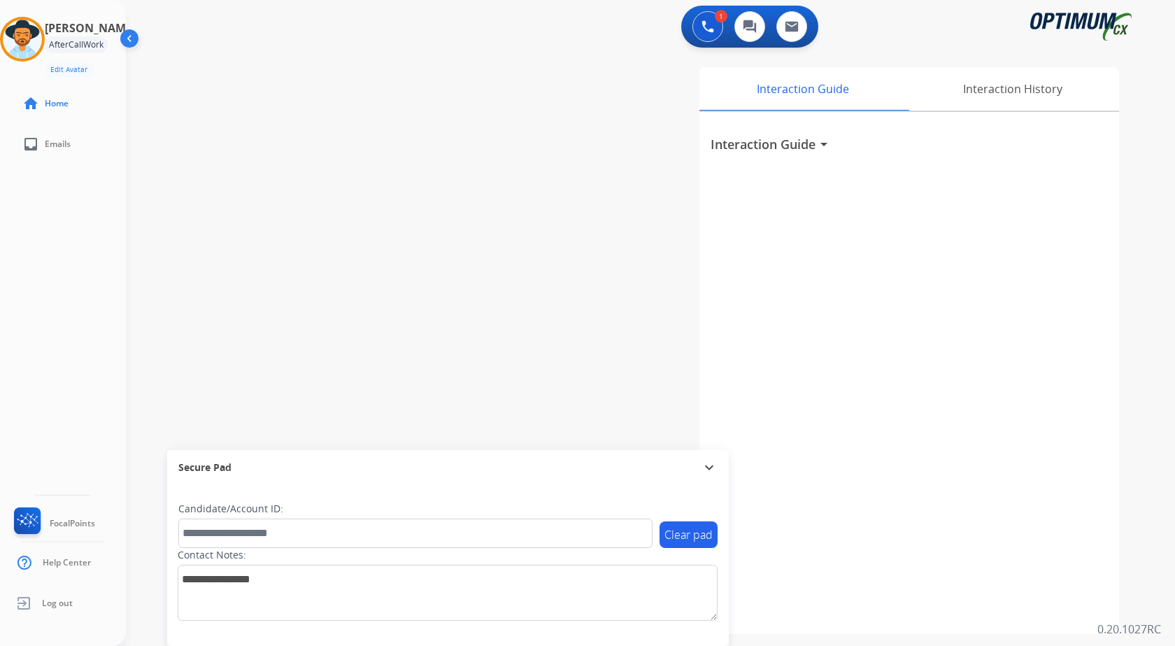
drag, startPoint x: 349, startPoint y: 287, endPoint x: 315, endPoint y: 223, distance: 72.6
click at [331, 248] on div "swap_horiz Break voice bridge close_fullscreen Connect 3-Way Call merge_type Se…" at bounding box center [634, 341] width 1016 height 583
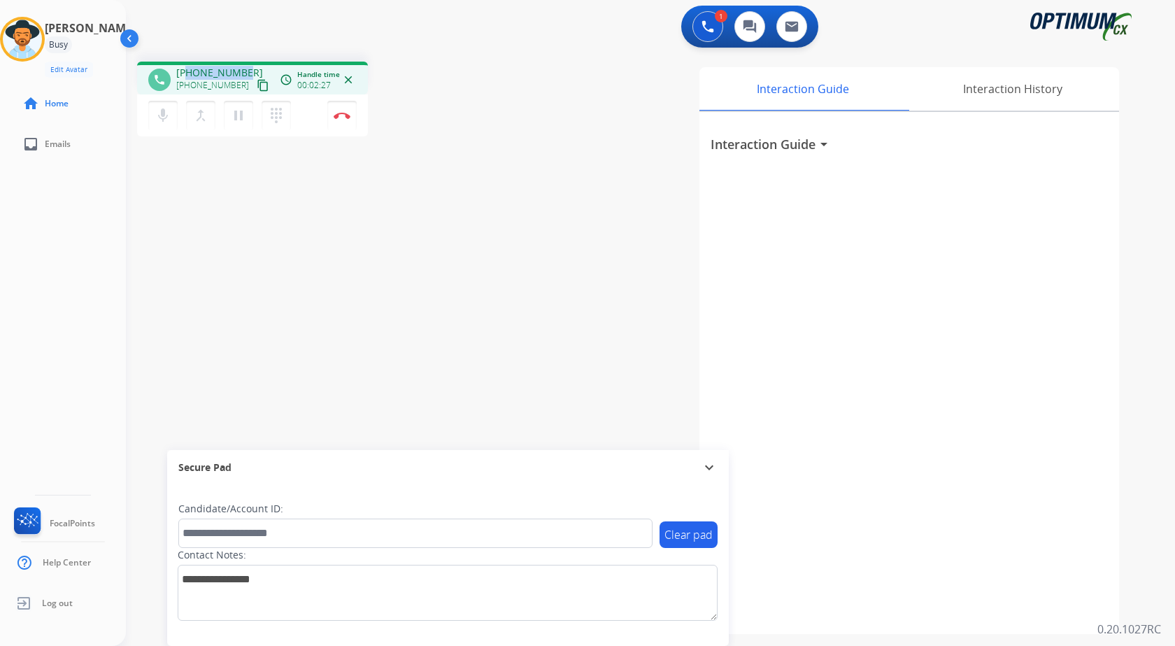
drag, startPoint x: 187, startPoint y: 71, endPoint x: 247, endPoint y: 71, distance: 60.2
click at [247, 71] on div "+15712899966 +15712899966 content_copy" at bounding box center [223, 80] width 95 height 28
copy span "5712899966"
drag, startPoint x: 296, startPoint y: 338, endPoint x: 287, endPoint y: 332, distance: 10.7
click at [296, 337] on div "phone +15712899966 +15712899966 content_copy access_time Call metrics Queue 00:…" at bounding box center [634, 341] width 1016 height 583
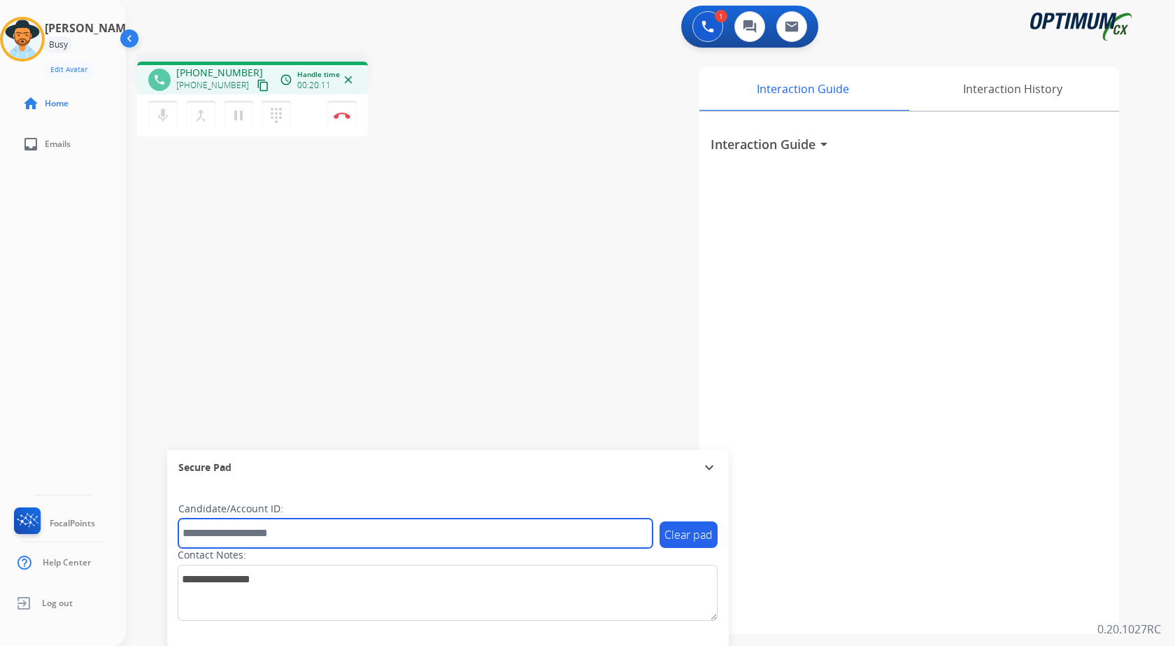
drag, startPoint x: 264, startPoint y: 538, endPoint x: 268, endPoint y: 520, distance: 18.0
click at [264, 538] on input "text" at bounding box center [415, 532] width 474 height 29
paste input "*******"
type input "*******"
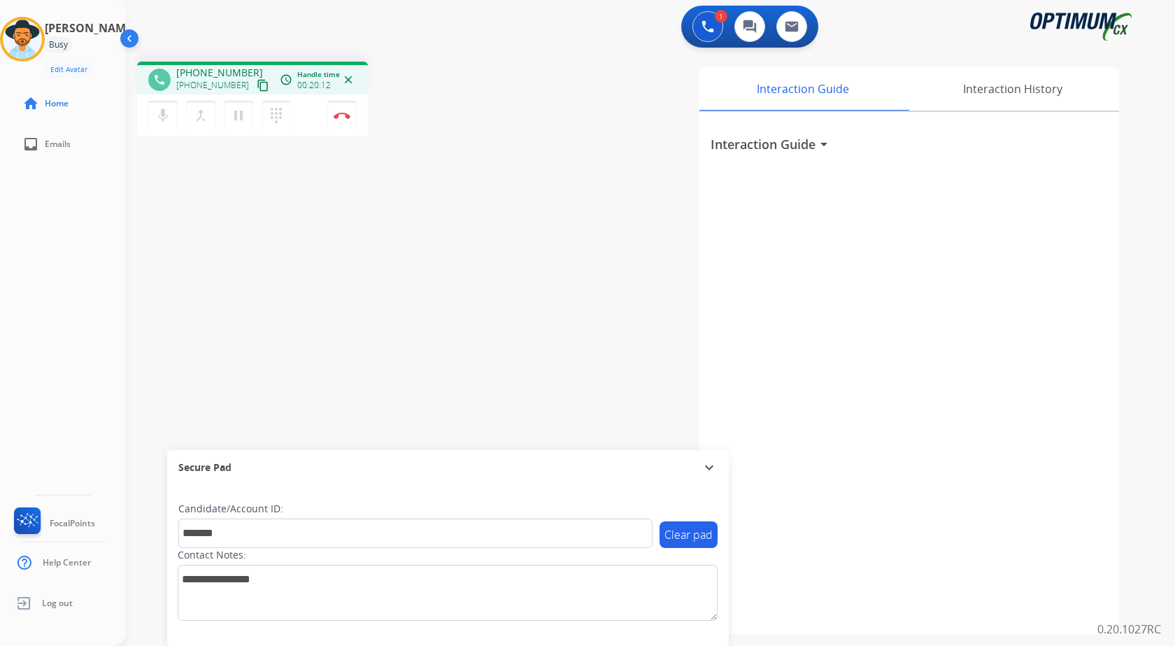
click at [229, 252] on div "phone +15712899966 +15712899966 content_copy access_time Call metrics Queue 00:…" at bounding box center [634, 341] width 1016 height 583
click at [229, 250] on div "phone +15712899966 +15712899966 content_copy access_time Call metrics Queue 00:…" at bounding box center [634, 341] width 1016 height 583
click at [302, 232] on div "phone +15712899966 +15712899966 content_copy access_time Call metrics Queue 00:…" at bounding box center [634, 341] width 1016 height 583
click at [332, 202] on div "phone +15712899966 +15712899966 content_copy access_time Call metrics Queue 00:…" at bounding box center [634, 341] width 1016 height 583
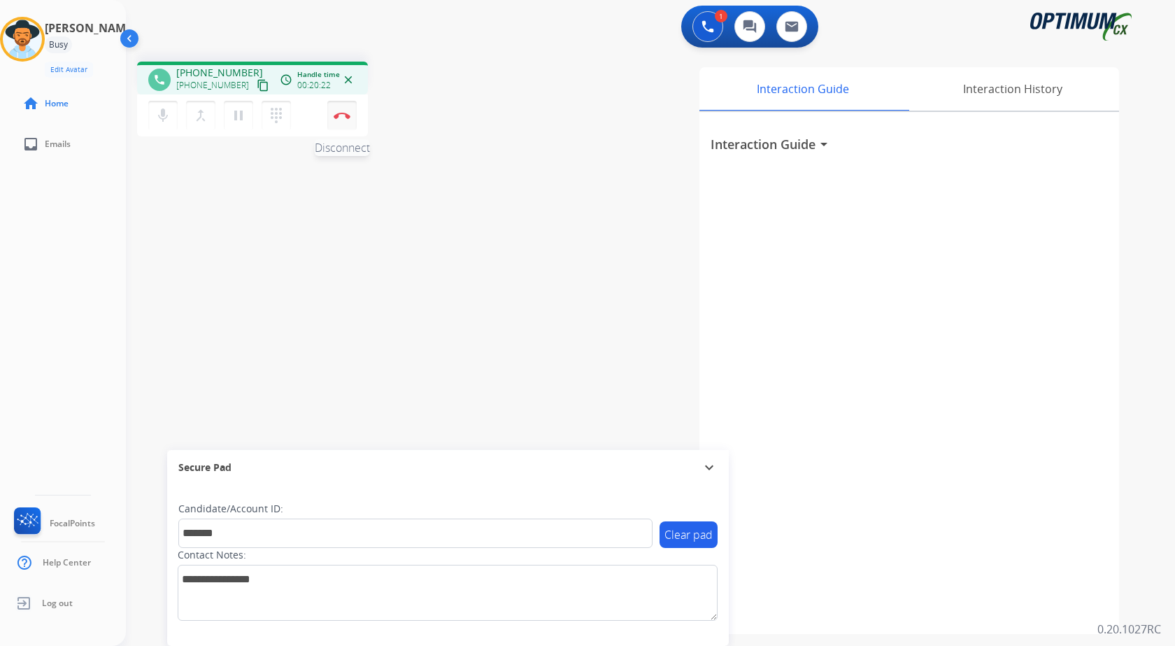
click at [343, 113] on img at bounding box center [342, 115] width 17 height 7
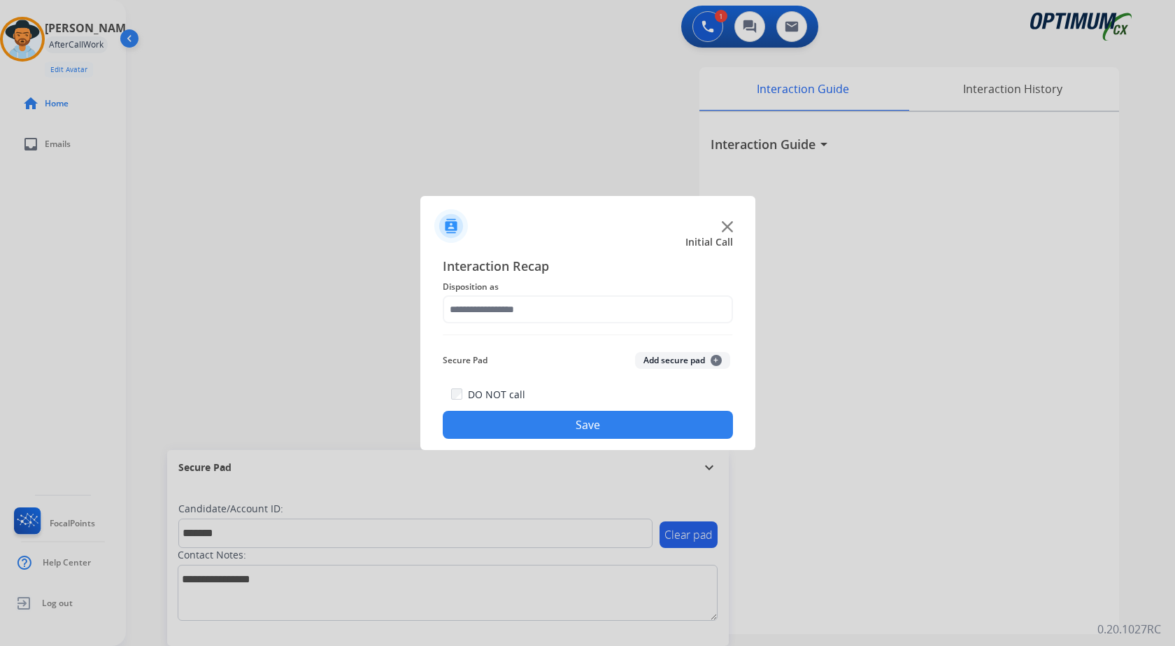
drag, startPoint x: 677, startPoint y: 361, endPoint x: 574, endPoint y: 313, distance: 113.6
click at [677, 360] on button "Add secure pad +" at bounding box center [682, 360] width 95 height 17
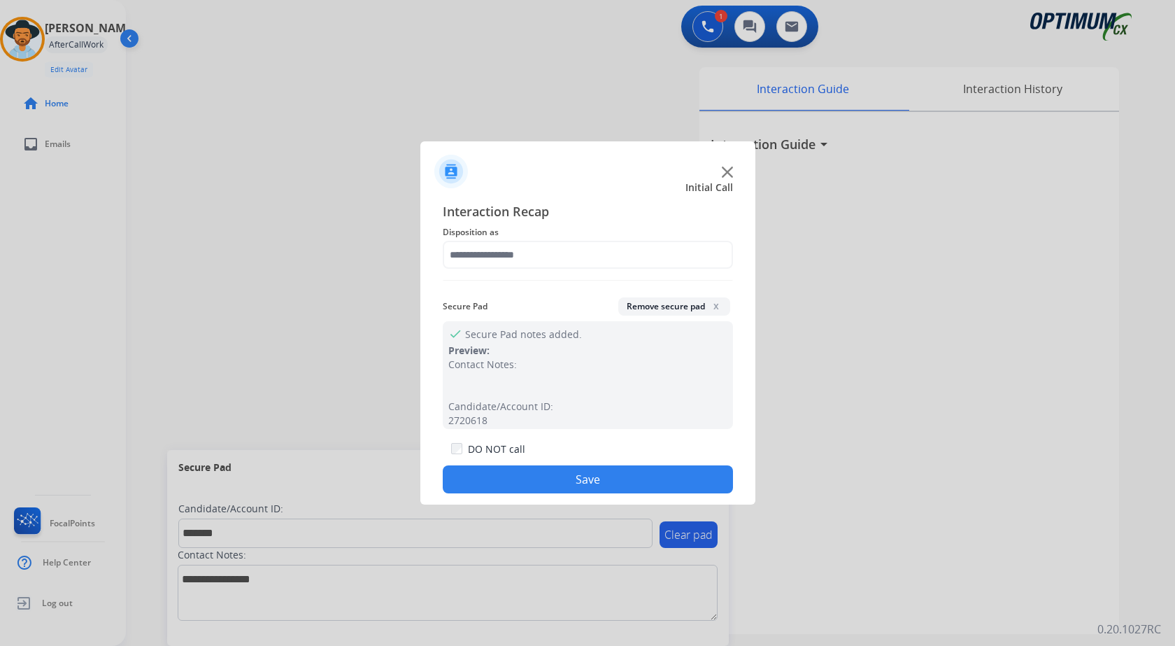
click at [537, 288] on div "Interaction Recap Disposition as Secure Pad Remove secure pad x check Secure Pa…" at bounding box center [588, 347] width 290 height 292
click at [531, 265] on input "text" at bounding box center [588, 255] width 290 height 28
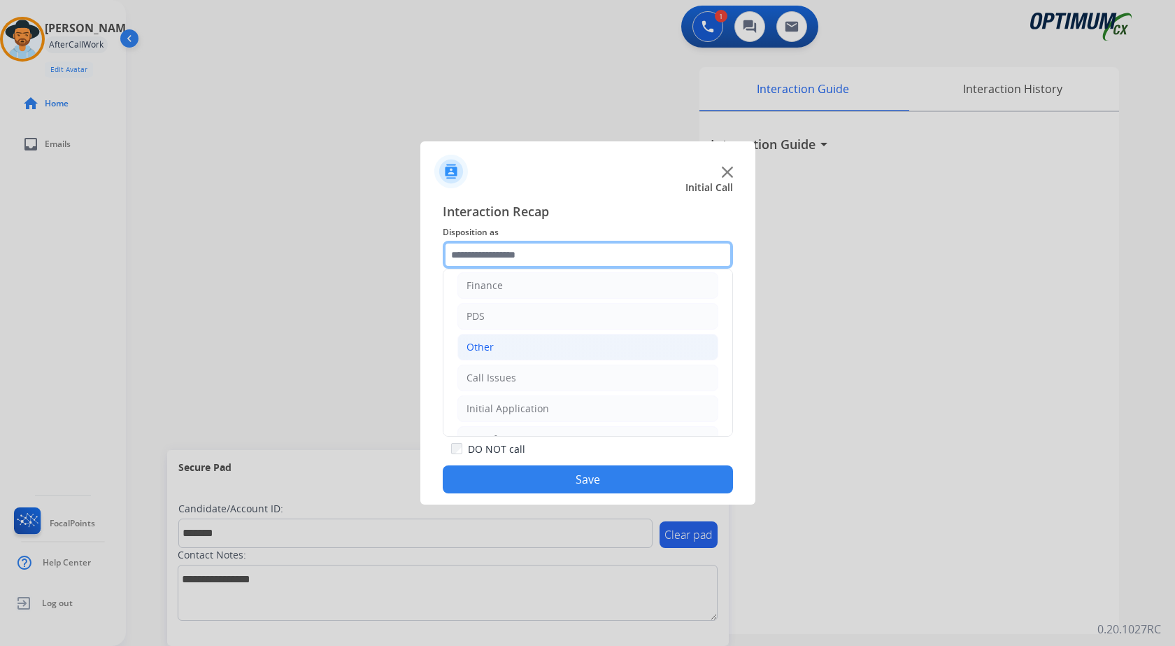
scroll to position [95, 0]
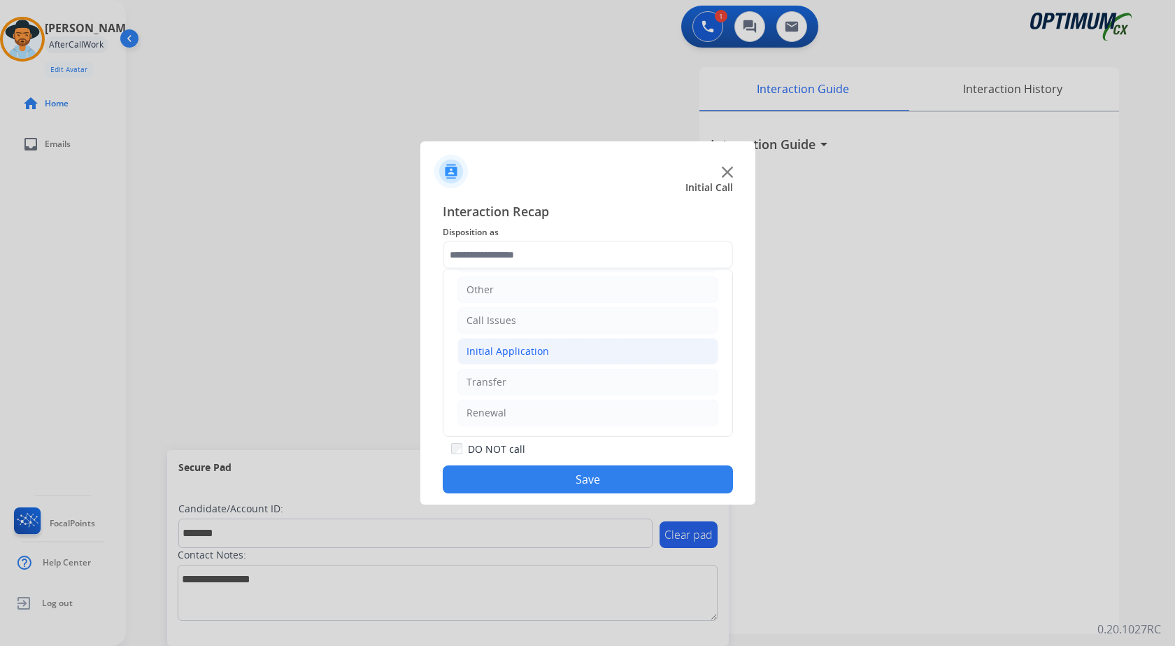
click at [548, 353] on li "Initial Application" at bounding box center [587, 351] width 261 height 27
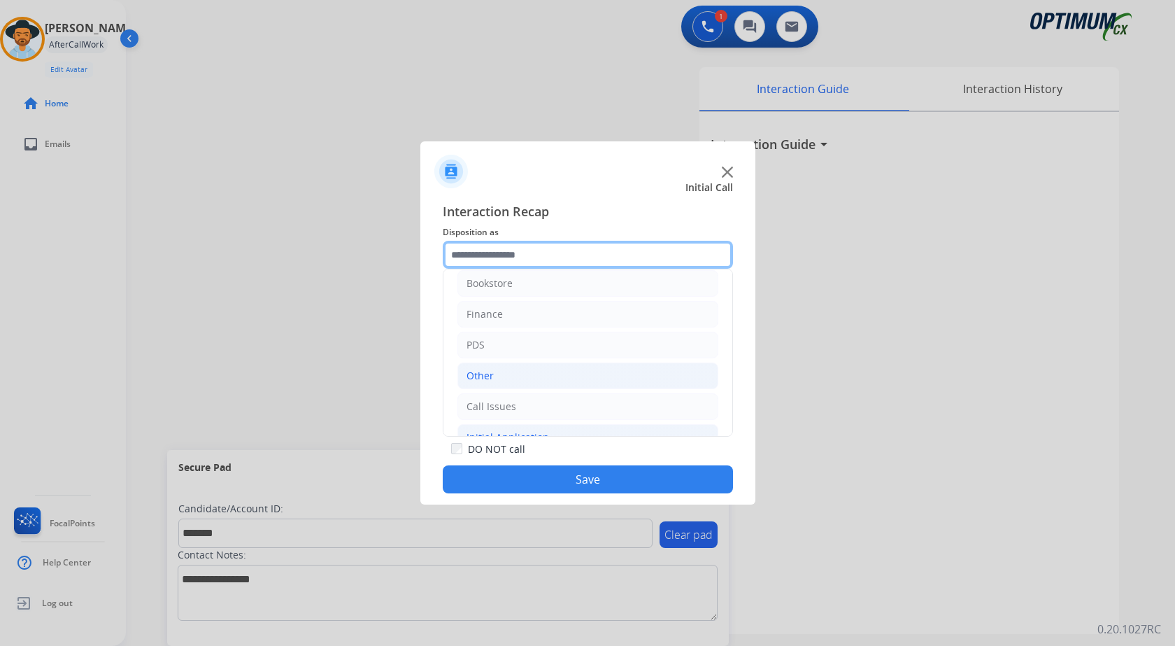
scroll to position [8, 0]
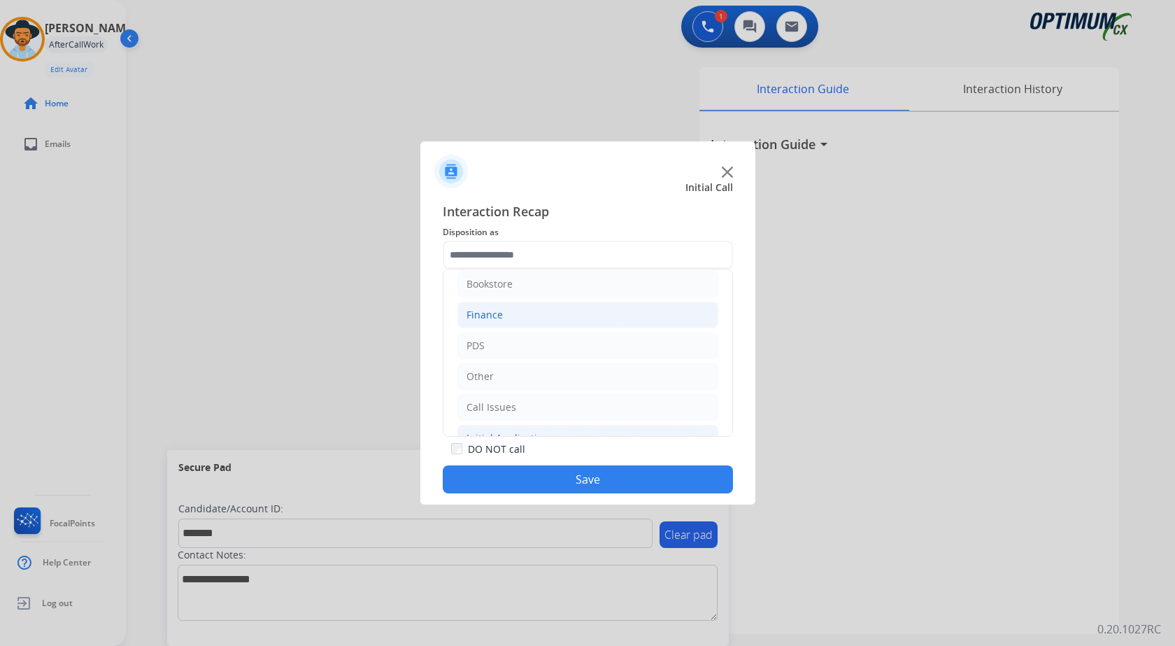
click at [525, 313] on li "Finance" at bounding box center [587, 314] width 261 height 27
click at [571, 343] on li "Refund Status" at bounding box center [601, 345] width 233 height 27
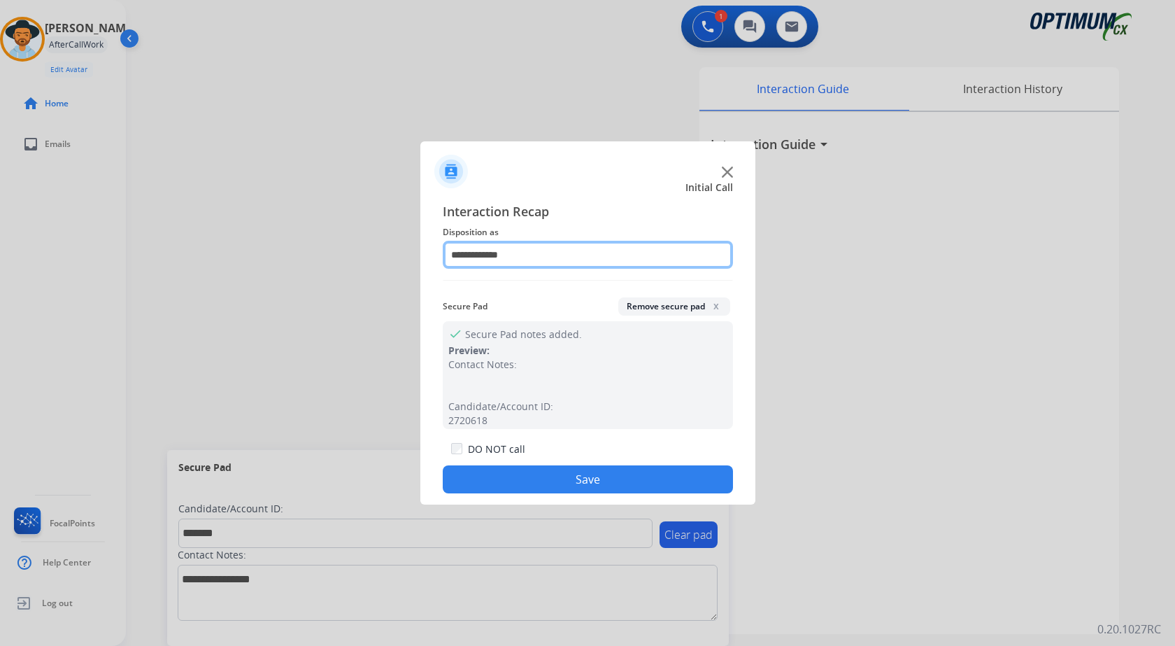
click at [526, 263] on input "**********" at bounding box center [588, 255] width 290 height 28
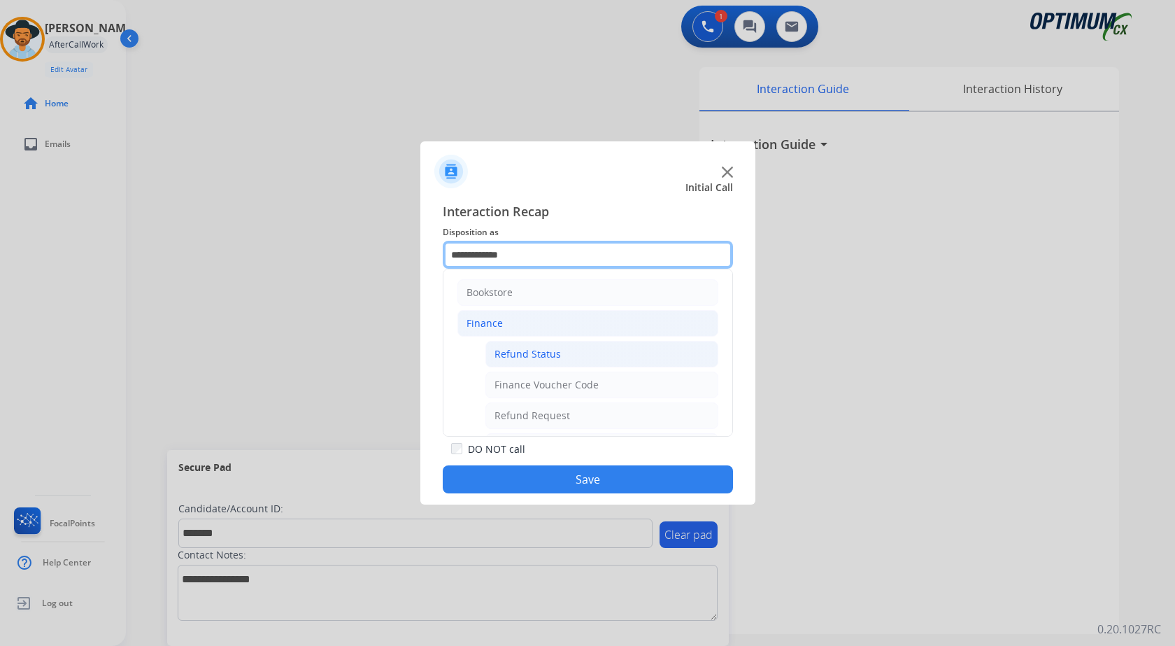
scroll to position [70, 0]
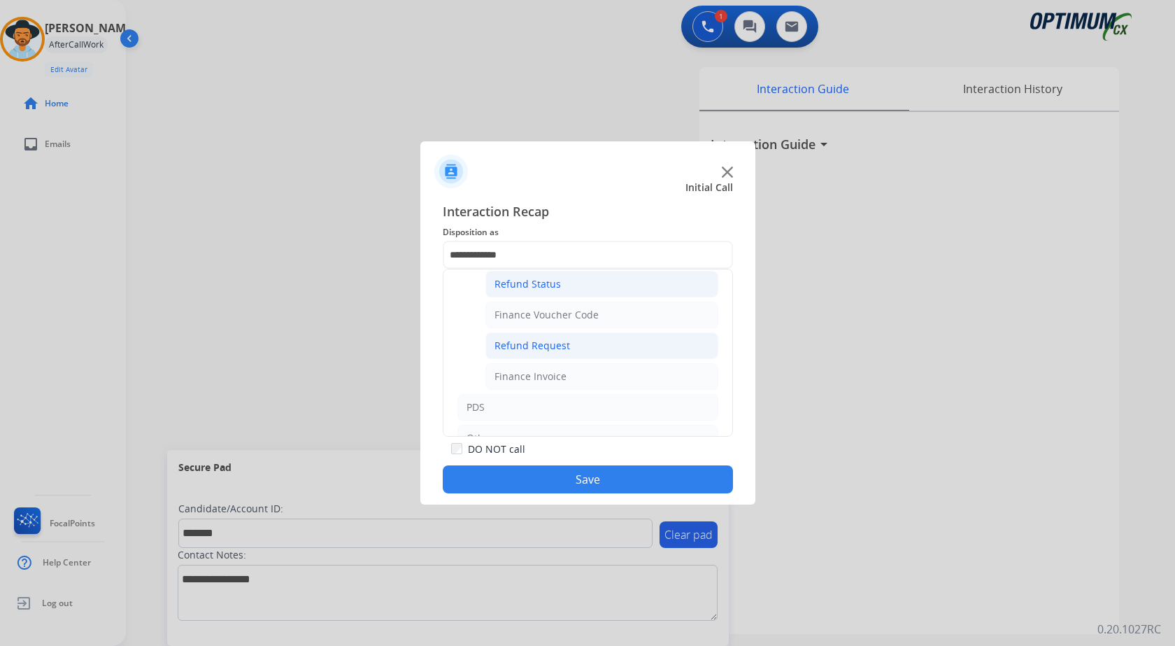
click at [548, 348] on div "Refund Request" at bounding box center [532, 346] width 76 height 14
type input "**********"
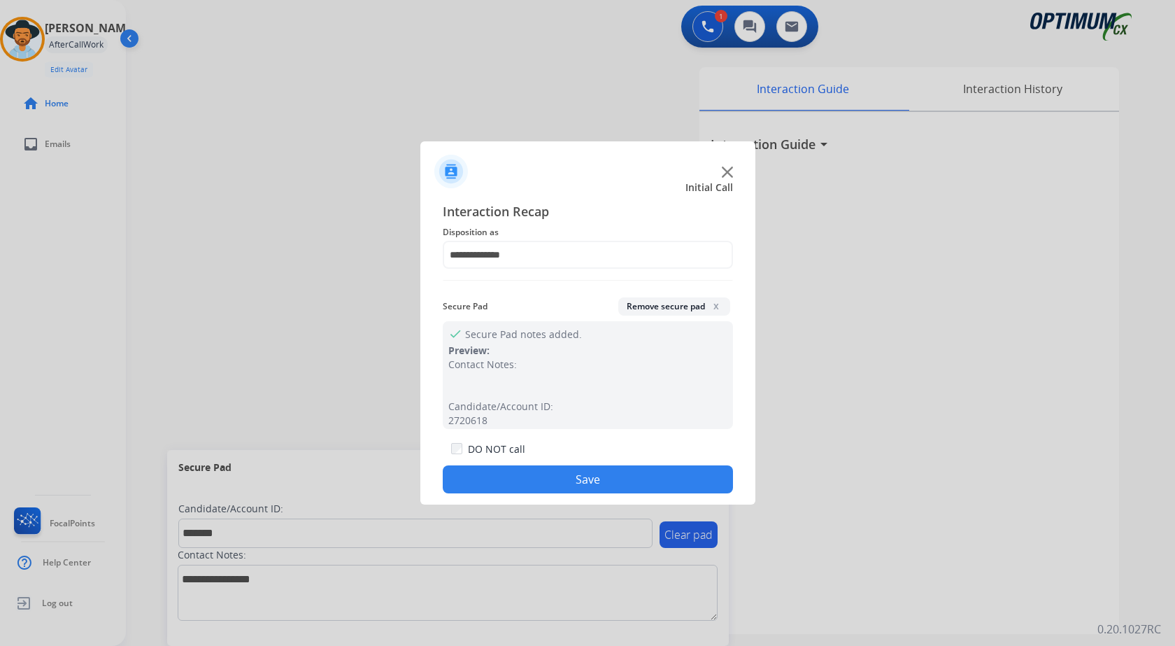
click at [536, 481] on button "Save" at bounding box center [588, 479] width 290 height 28
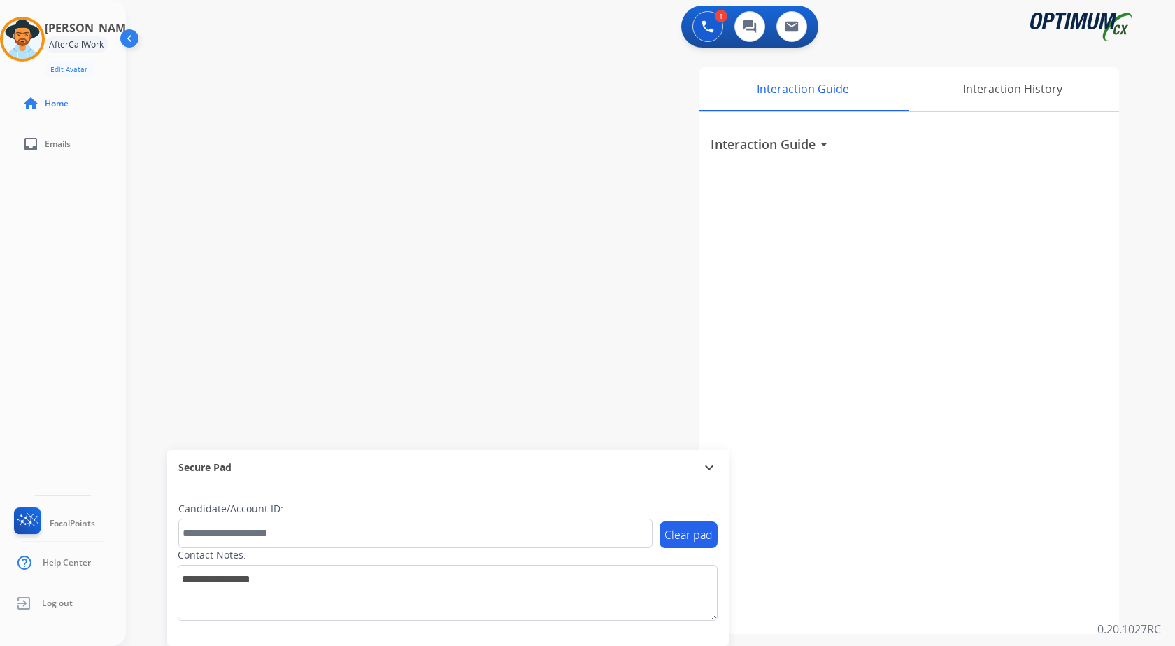
click at [339, 275] on div "swap_horiz Break voice bridge close_fullscreen Connect 3-Way Call merge_type Se…" at bounding box center [634, 341] width 1016 height 583
click at [12, 57] on div "Agent: Andy Routing Profile: Gen_Bilingual" at bounding box center [22, 39] width 45 height 45
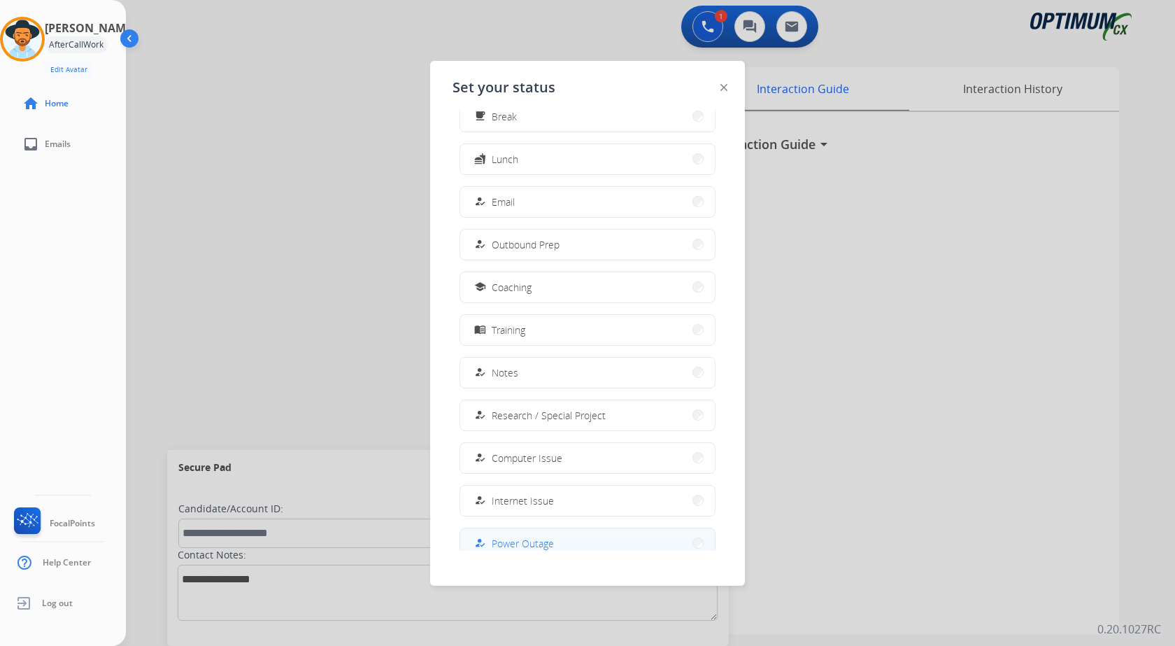
scroll to position [132, 0]
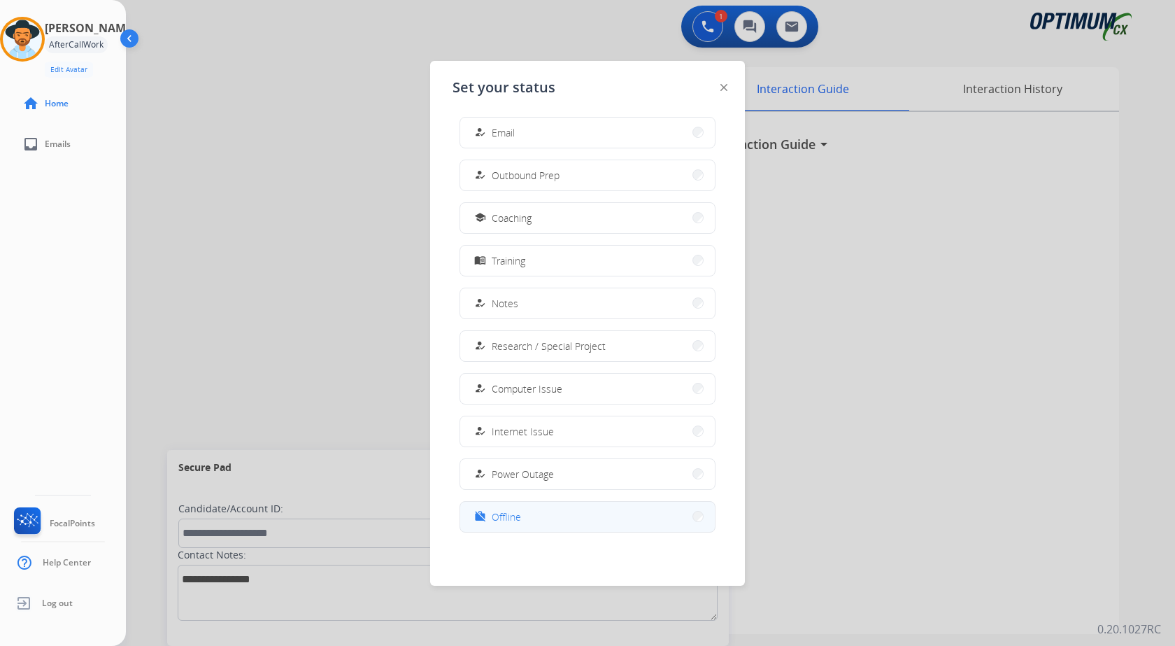
click at [526, 515] on button "work_off Offline" at bounding box center [587, 516] width 255 height 30
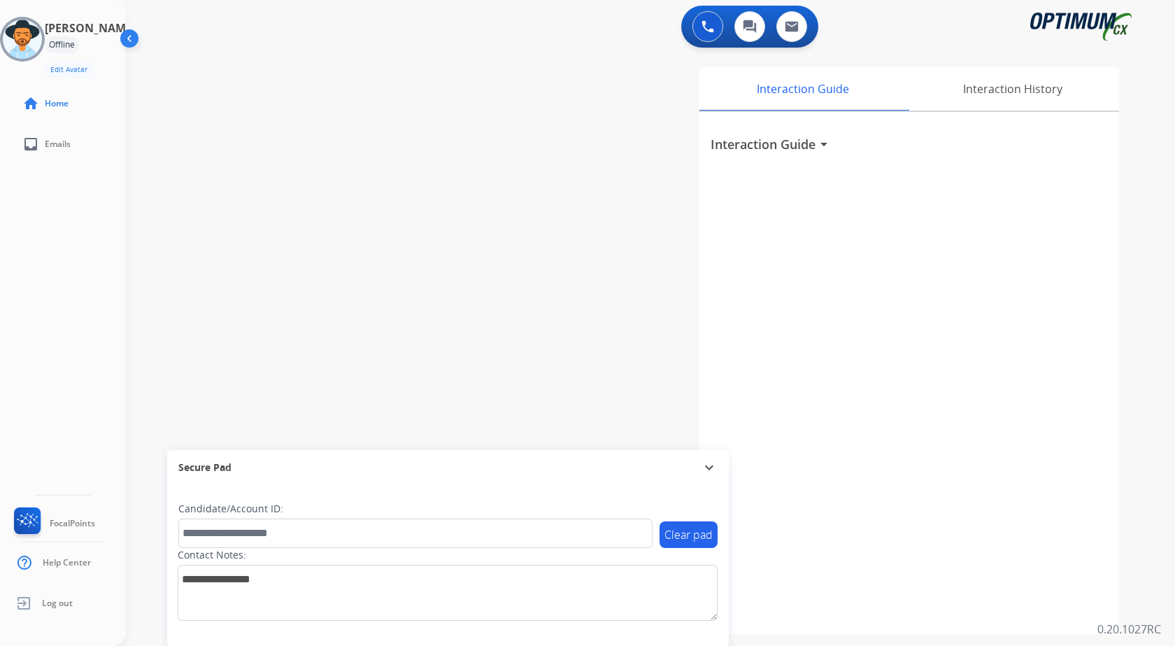
click at [271, 294] on div "swap_horiz Break voice bridge close_fullscreen Connect 3-Way Call merge_type Se…" at bounding box center [634, 341] width 1016 height 583
click at [66, 610] on link "Log out" at bounding box center [42, 603] width 62 height 27
click at [53, 602] on span "Log out" at bounding box center [57, 602] width 31 height 11
